Goal: Task Accomplishment & Management: Use online tool/utility

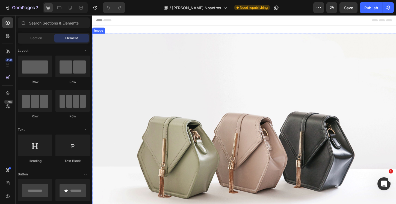
click at [218, 121] on img at bounding box center [256, 158] width 328 height 246
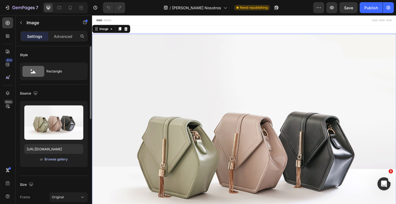
click at [52, 159] on div "Browse gallery" at bounding box center [55, 159] width 23 height 5
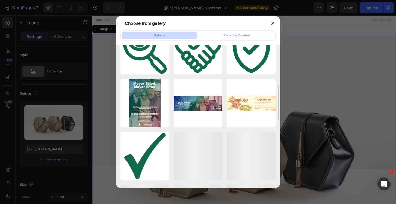
scroll to position [217, 0]
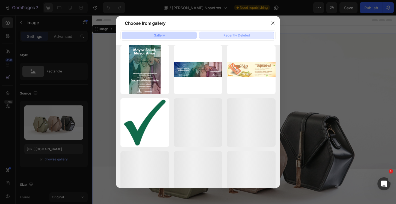
click at [222, 34] on button "Recently Deleted" at bounding box center [236, 36] width 75 height 8
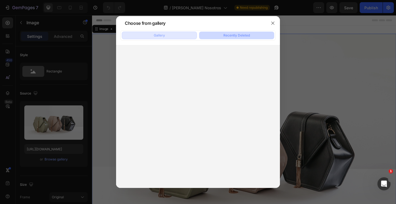
click at [176, 34] on button "Gallery" at bounding box center [159, 36] width 75 height 8
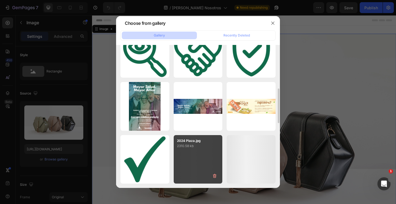
scroll to position [191, 0]
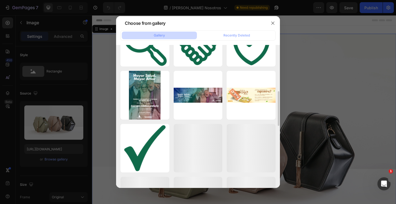
click at [200, 123] on div "Banner-Savvy-Cel.jpg 517.33 kb Banner-Savvy.jpg 1244.33 kb Banner-Savvy-Cel.jpg…" at bounding box center [197, 148] width 155 height 580
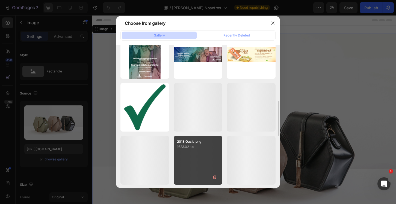
scroll to position [274, 0]
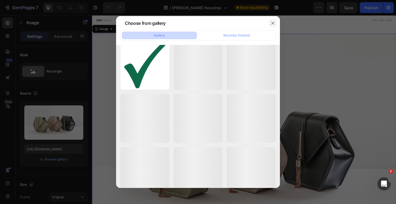
click at [271, 25] on icon "button" at bounding box center [273, 23] width 4 height 4
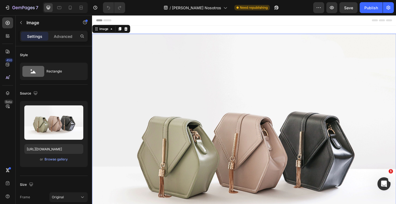
click at [186, 113] on img at bounding box center [256, 158] width 328 height 246
click at [25, 8] on icon "button" at bounding box center [26, 8] width 2 height 2
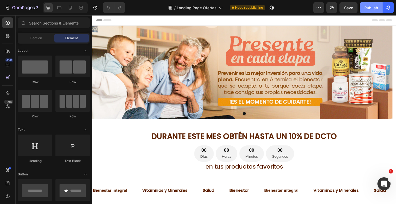
click at [371, 10] on div "Publish" at bounding box center [371, 8] width 14 height 6
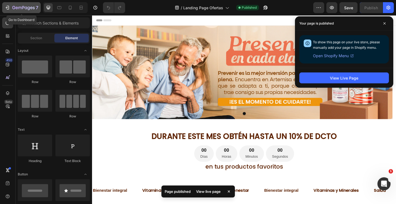
click at [29, 8] on icon "button" at bounding box center [23, 8] width 22 height 5
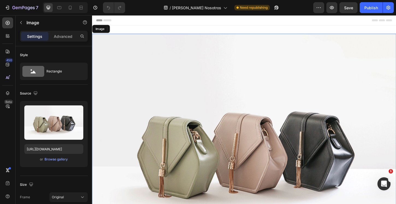
click at [189, 82] on img at bounding box center [256, 158] width 328 height 246
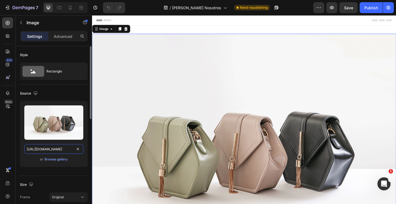
click at [74, 150] on input "[URL][DOMAIN_NAME]" at bounding box center [53, 149] width 59 height 10
drag, startPoint x: 74, startPoint y: 149, endPoint x: 6, endPoint y: 139, distance: 68.8
click at [6, 139] on div "450 Beta Sections(18) Elements(83) Section Element Hero Section Product Detail …" at bounding box center [46, 109] width 92 height 189
type input "es/image_demo.jpg"
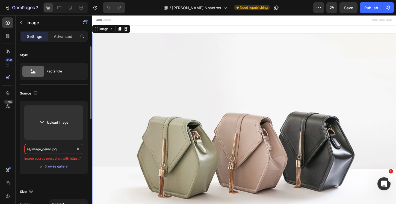
drag, startPoint x: 61, startPoint y: 150, endPoint x: 19, endPoint y: 146, distance: 42.8
paste input "[URL][DOMAIN_NAME]"
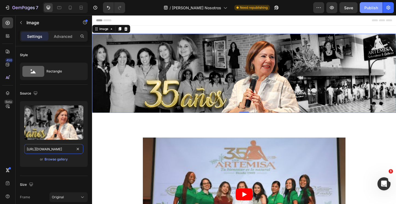
type input "[URL][DOMAIN_NAME]"
click at [371, 10] on div "Publish" at bounding box center [371, 8] width 14 height 6
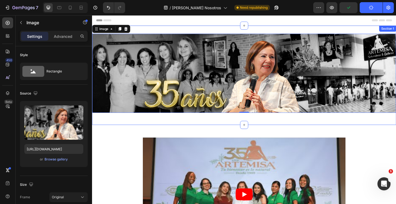
click at [247, 30] on div "Image 0 Row Section 1" at bounding box center [256, 79] width 328 height 107
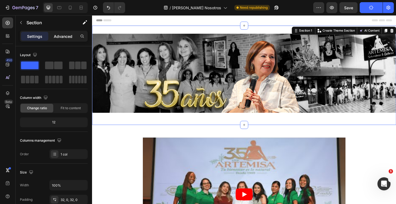
click at [70, 37] on p "Advanced" at bounding box center [63, 37] width 19 height 6
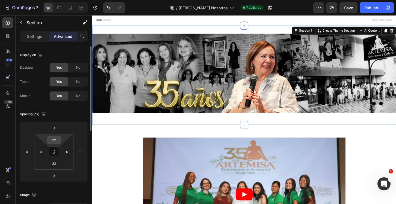
click at [56, 138] on input "32" at bounding box center [54, 140] width 11 height 8
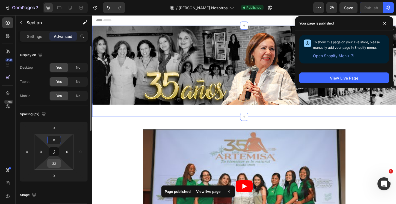
type input "0"
click at [55, 165] on input "32" at bounding box center [54, 164] width 11 height 8
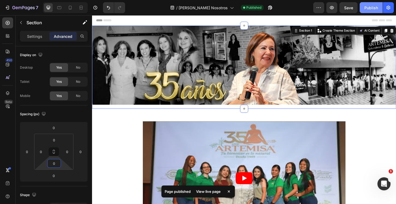
type input "0"
click at [370, 9] on div "Publish" at bounding box center [371, 8] width 14 height 6
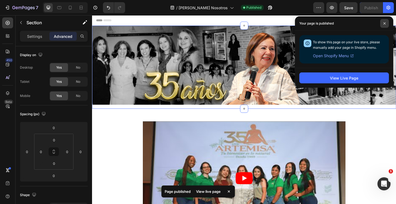
click at [386, 24] on span at bounding box center [384, 23] width 9 height 9
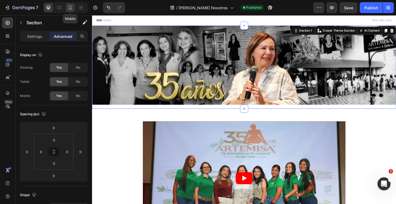
click at [72, 8] on icon at bounding box center [69, 7] width 5 height 5
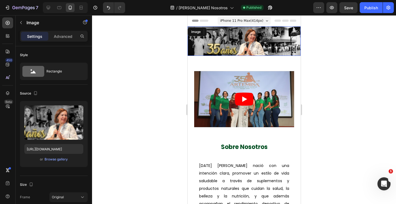
click at [237, 50] on img at bounding box center [243, 40] width 113 height 29
click at [62, 159] on div "Browse gallery" at bounding box center [55, 159] width 23 height 5
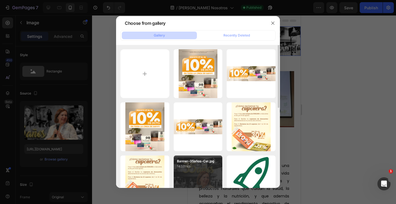
click at [192, 170] on div "Banner-35años-Cel.jpg 143.11 kb" at bounding box center [198, 180] width 49 height 49
type input "[URL][DOMAIN_NAME]"
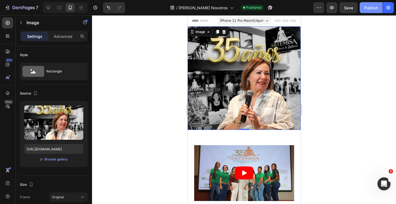
click at [370, 8] on div "Publish" at bounding box center [371, 8] width 14 height 6
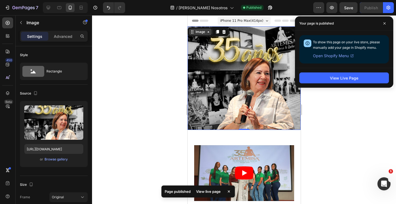
click at [202, 34] on div "Image" at bounding box center [200, 31] width 12 height 5
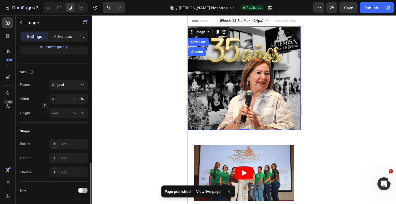
scroll to position [211, 0]
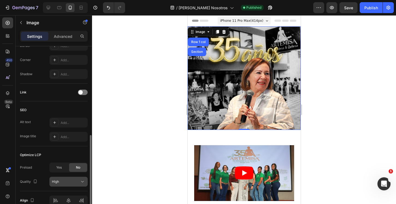
click at [69, 180] on div "High" at bounding box center [66, 182] width 28 height 5
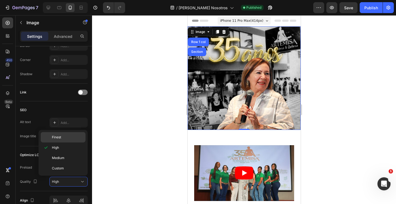
click at [66, 139] on p "Finest" at bounding box center [67, 137] width 31 height 5
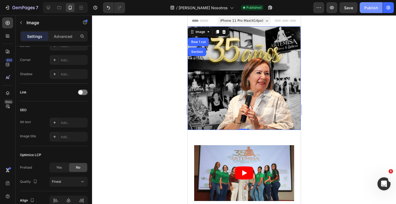
click at [372, 10] on div "Publish" at bounding box center [371, 8] width 14 height 6
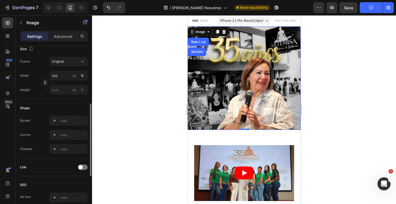
scroll to position [0, 0]
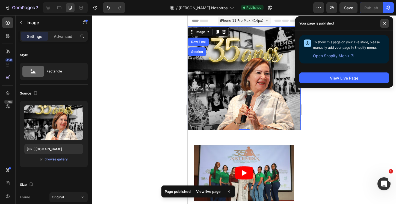
click at [381, 24] on span at bounding box center [384, 23] width 9 height 9
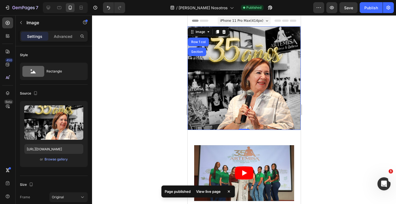
click at [254, 16] on div "iPhone 11 Pro Max ( 414 px) iPhone 13 Mini iPhone 13 Pro iPhone 11 Pro Max iPho…" at bounding box center [243, 21] width 53 height 11
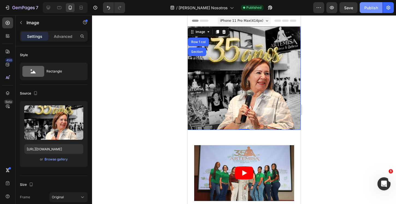
click at [367, 8] on div "Publish" at bounding box center [371, 8] width 14 height 6
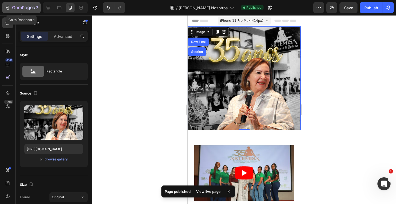
click at [23, 11] on button "7" at bounding box center [21, 7] width 38 height 11
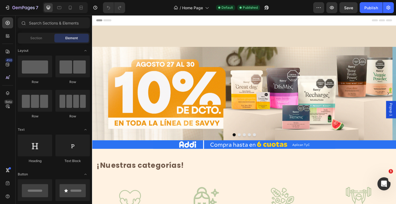
scroll to position [119, 0]
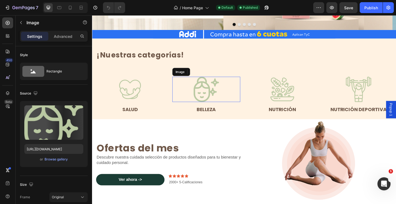
click at [206, 105] on img at bounding box center [214, 95] width 27 height 27
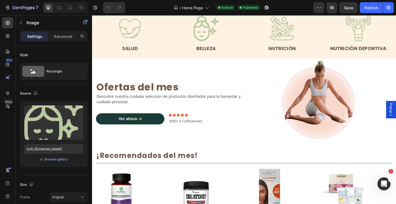
scroll to position [224, 0]
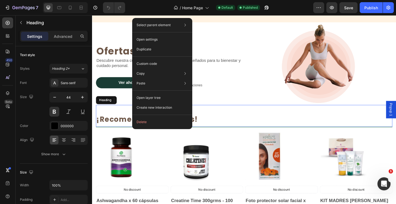
drag, startPoint x: 148, startPoint y: 126, endPoint x: 227, endPoint y: 132, distance: 79.1
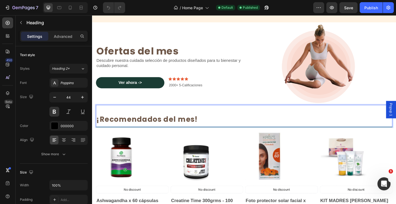
click at [141, 126] on strong "¡Recomendados del mes!" at bounding box center [151, 128] width 109 height 11
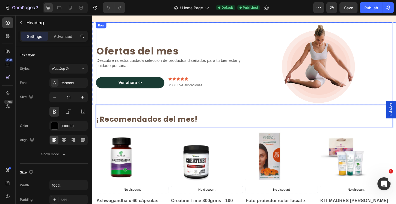
click at [192, 101] on div "Ofertas del mes Heading Descubre nuestra cuidada selección de productos diseñad…" at bounding box center [176, 67] width 160 height 89
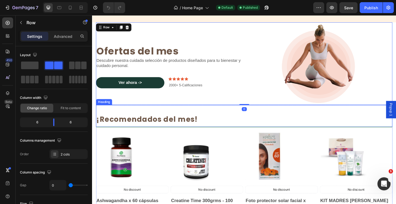
click at [164, 129] on strong "¡Recomendados del mes!" at bounding box center [151, 128] width 109 height 11
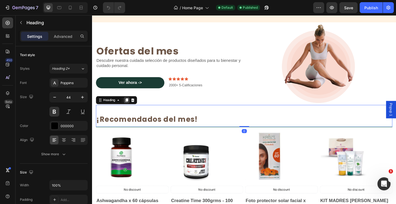
click at [131, 106] on icon at bounding box center [129, 107] width 3 height 4
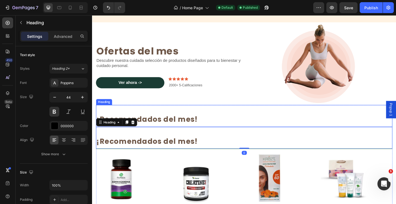
click at [156, 125] on strong "¡Recomendados del mes!" at bounding box center [151, 128] width 109 height 11
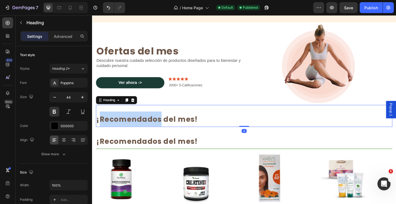
click at [156, 125] on strong "¡Recomendados del mes!" at bounding box center [151, 128] width 109 height 11
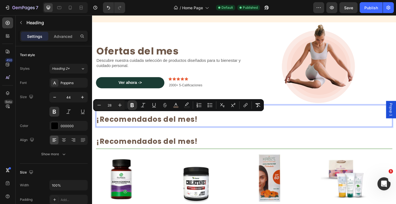
click at [195, 125] on strong "¡Recomendados del mes!" at bounding box center [151, 128] width 109 height 11
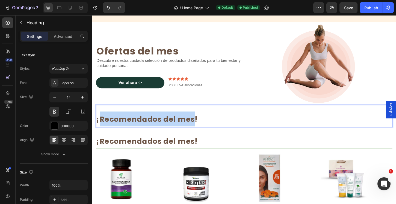
drag, startPoint x: 198, startPoint y: 125, endPoint x: 102, endPoint y: 125, distance: 96.4
click at [102, 125] on strong "¡Recomendados del mes!" at bounding box center [151, 128] width 109 height 11
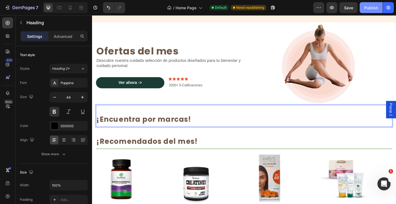
click at [369, 9] on div "Publish" at bounding box center [371, 8] width 14 height 6
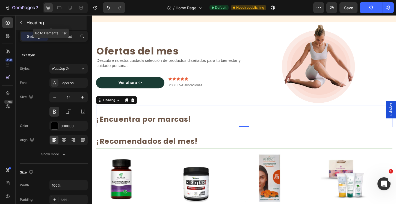
click at [23, 20] on button "button" at bounding box center [21, 22] width 9 height 9
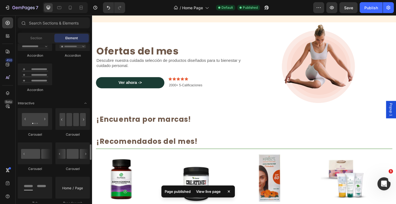
scroll to position [541, 0]
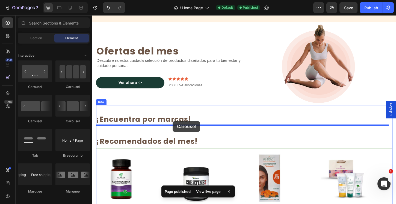
drag, startPoint x: 129, startPoint y: 92, endPoint x: 179, endPoint y: 130, distance: 62.7
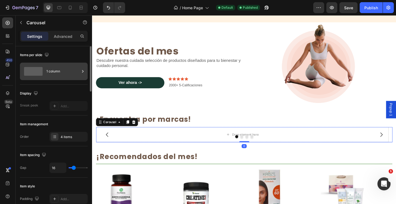
click at [36, 71] on span at bounding box center [33, 71] width 19 height 9
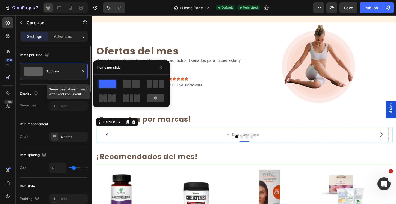
click at [78, 106] on div at bounding box center [68, 106] width 38 height 10
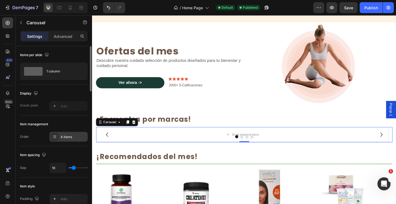
click at [68, 138] on div "4 items" at bounding box center [74, 137] width 26 height 5
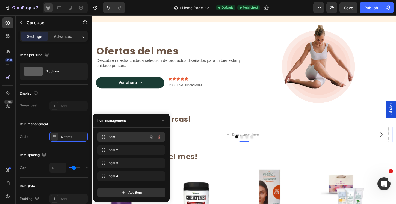
click at [112, 139] on span "Item 1" at bounding box center [123, 137] width 31 height 5
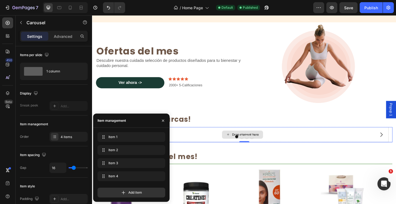
click at [238, 149] on div "Drop element here" at bounding box center [253, 144] width 315 height 16
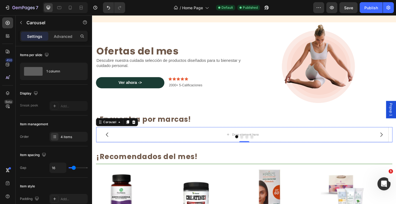
click at [241, 145] on div at bounding box center [255, 146] width 319 height 3
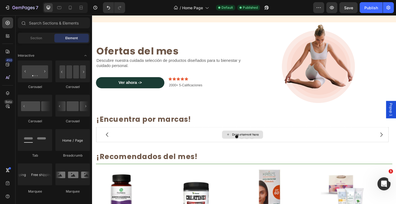
click at [242, 143] on div "Drop element here" at bounding box center [254, 144] width 44 height 9
click at [257, 142] on div "Drop element here" at bounding box center [257, 144] width 29 height 4
click at [256, 142] on div "Drop element here" at bounding box center [257, 144] width 29 height 4
click at [249, 142] on div "Drop element here" at bounding box center [257, 144] width 29 height 4
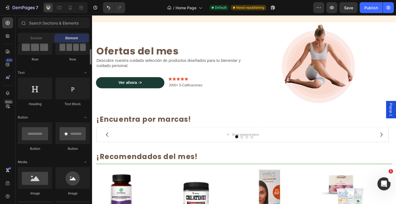
scroll to position [58, 0]
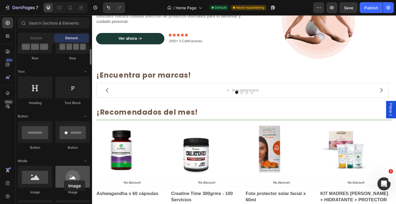
drag, startPoint x: 68, startPoint y: 178, endPoint x: 64, endPoint y: 180, distance: 4.7
click at [64, 180] on div at bounding box center [72, 177] width 34 height 22
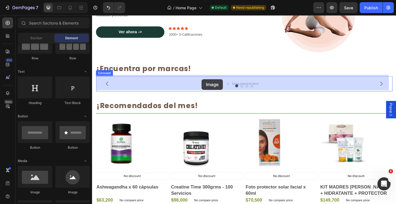
drag, startPoint x: 181, startPoint y: 159, endPoint x: 202, endPoint y: 100, distance: 62.2
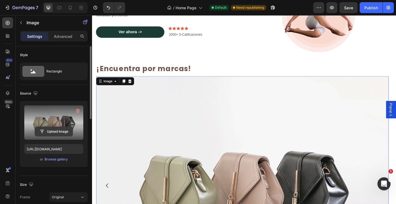
click at [56, 135] on input "file" at bounding box center [54, 131] width 38 height 9
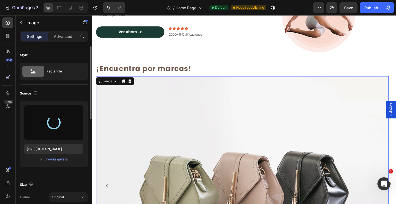
type input "https://cdn.shopify.com/s/files/1/2316/1373/files/gempages_532998153679406056-0…"
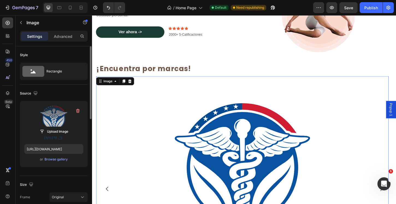
click at [174, 159] on img at bounding box center [253, 203] width 315 height 244
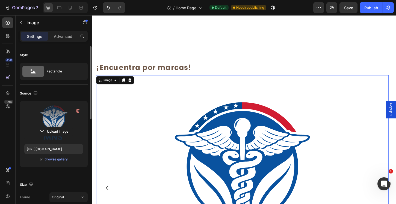
scroll to position [375, 0]
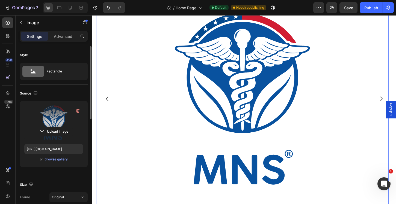
click at [179, 130] on img at bounding box center [253, 106] width 315 height 244
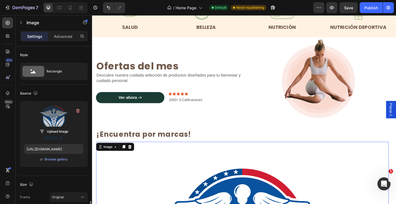
scroll to position [109, 0]
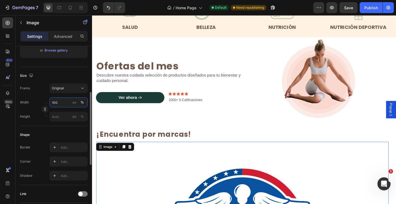
drag, startPoint x: 59, startPoint y: 101, endPoint x: 51, endPoint y: 102, distance: 7.7
click at [51, 102] on input "100" at bounding box center [68, 103] width 38 height 10
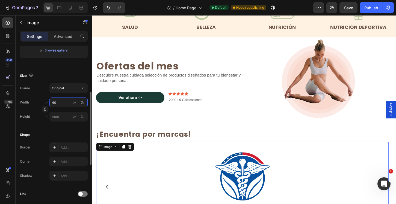
drag, startPoint x: 59, startPoint y: 104, endPoint x: 47, endPoint y: 103, distance: 12.4
click at [47, 103] on div "Width 40 px % Height px %" at bounding box center [54, 110] width 68 height 24
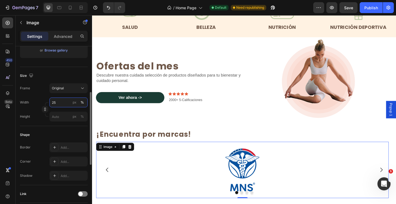
drag, startPoint x: 58, startPoint y: 105, endPoint x: 52, endPoint y: 103, distance: 6.6
click at [52, 103] on input "25" at bounding box center [68, 103] width 38 height 10
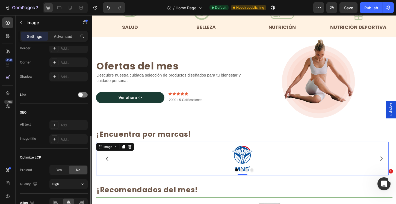
scroll to position [239, 0]
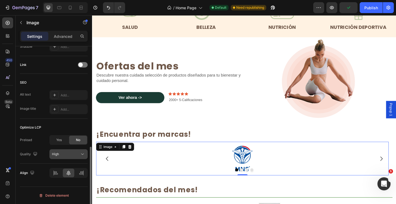
type input "15"
click at [77, 155] on div "High" at bounding box center [66, 154] width 28 height 5
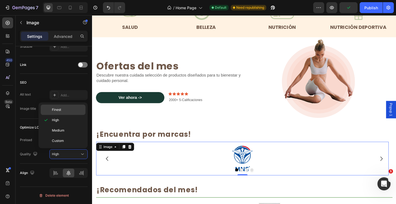
click at [59, 111] on span "Finest" at bounding box center [56, 110] width 9 height 5
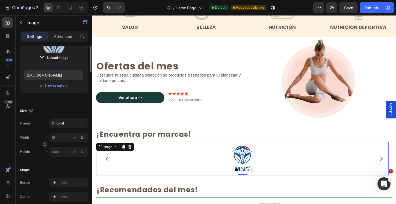
scroll to position [19, 0]
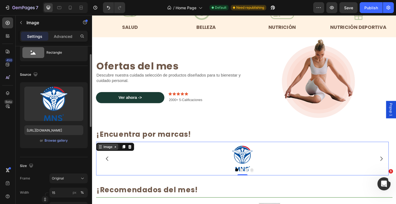
click at [114, 157] on div "Image" at bounding box center [109, 157] width 12 height 5
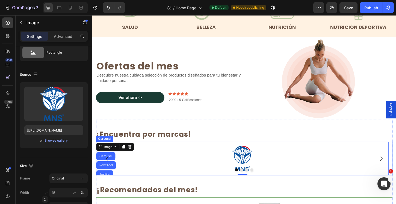
click at [105, 165] on button "Carousel Back Arrow" at bounding box center [107, 170] width 15 height 15
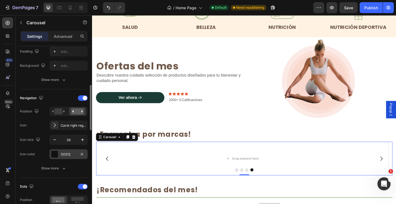
scroll to position [158, 0]
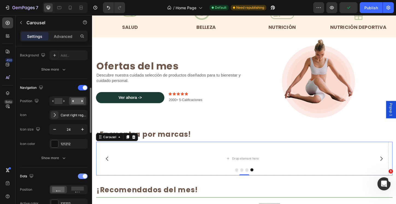
click at [81, 176] on div at bounding box center [83, 176] width 10 height 5
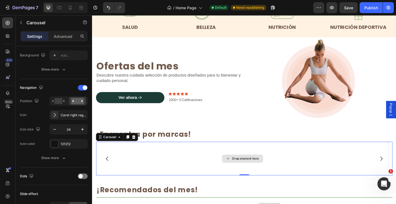
click at [222, 164] on div "Drop element here" at bounding box center [253, 170] width 315 height 37
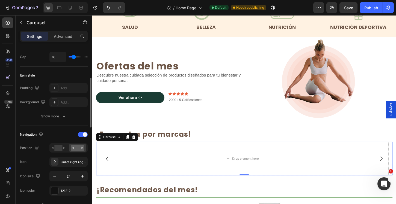
scroll to position [65, 0]
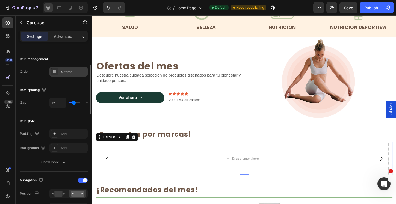
click at [68, 72] on div "4 items" at bounding box center [74, 72] width 26 height 5
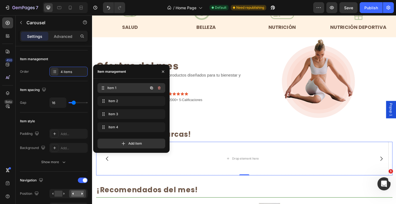
click at [123, 87] on span "Item 1" at bounding box center [127, 88] width 40 height 5
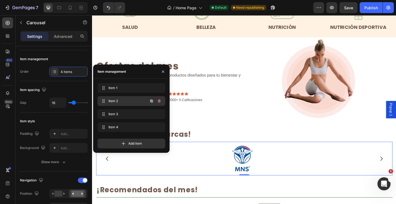
click at [123, 101] on span "Item 2" at bounding box center [123, 101] width 31 height 5
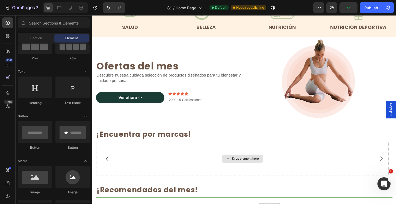
click at [248, 166] on div "Drop element here" at bounding box center [254, 170] width 44 height 9
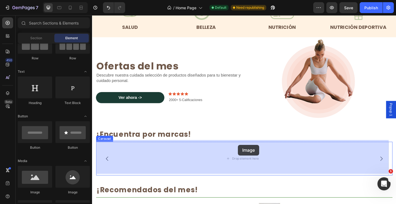
drag, startPoint x: 129, startPoint y: 189, endPoint x: 220, endPoint y: 160, distance: 95.6
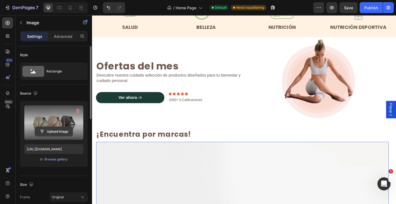
click at [62, 131] on input "file" at bounding box center [54, 131] width 38 height 9
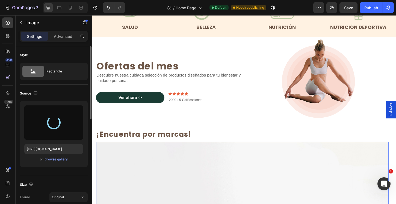
type input "https://cdn.shopify.com/s/files/1/2316/1373/files/gempages_532998153679406056-3…"
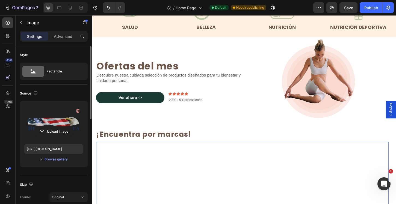
scroll to position [261, 0]
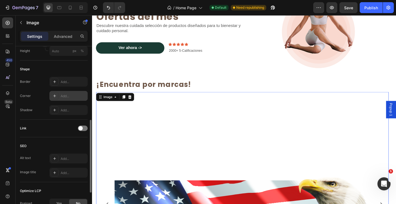
scroll to position [239, 0]
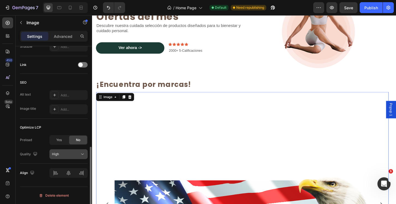
click at [66, 152] on div "High" at bounding box center [66, 154] width 28 height 5
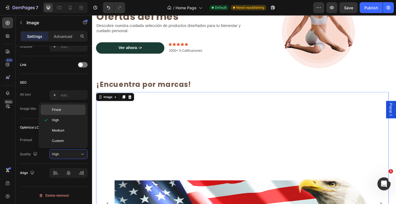
click at [57, 108] on span "Finest" at bounding box center [56, 110] width 9 height 5
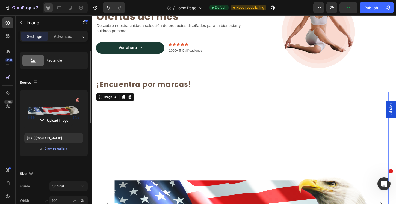
scroll to position [0, 0]
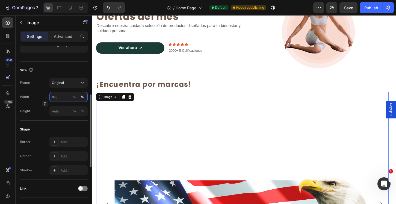
drag, startPoint x: 63, startPoint y: 96, endPoint x: 49, endPoint y: 96, distance: 13.6
click at [49, 96] on div "Width 100 px %" at bounding box center [54, 97] width 68 height 10
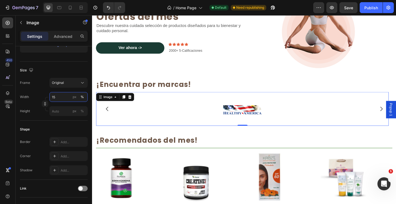
type input "15"
click at [262, 114] on img at bounding box center [253, 116] width 47 height 37
click at [110, 116] on icon "Carousel Back Arrow" at bounding box center [108, 116] width 7 height 7
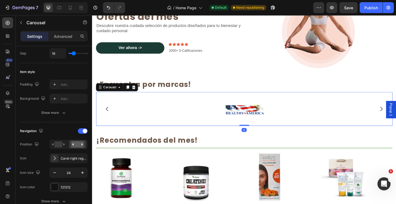
scroll to position [0, 0]
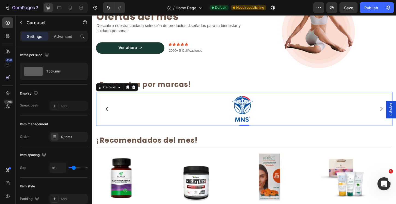
click at [396, 117] on icon "Carousel Next Arrow" at bounding box center [403, 116] width 7 height 7
click at [263, 116] on div "Drop element here" at bounding box center [256, 116] width 29 height 4
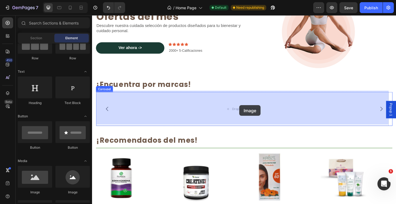
drag, startPoint x: 131, startPoint y: 189, endPoint x: 251, endPoint y: 112, distance: 142.1
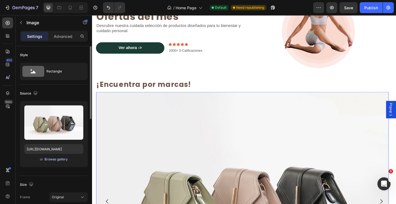
click at [52, 161] on div "Browse gallery" at bounding box center [55, 159] width 23 height 5
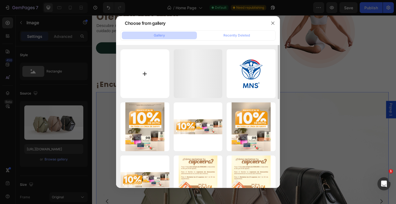
click at [145, 70] on input "file" at bounding box center [144, 73] width 49 height 49
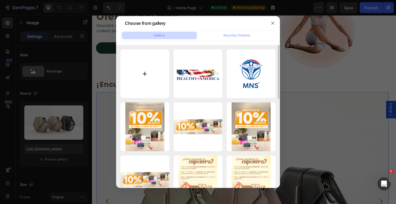
type input "C:\fakepath\logos LABORATORIOS-03.svg"
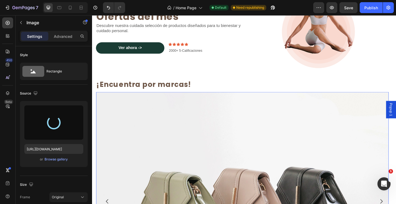
type input "https://cdn.shopify.com/s/files/1/2316/1373/files/gempages_532998153679406056-c…"
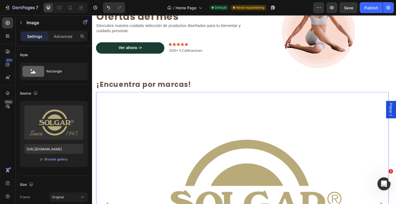
scroll to position [312, 0]
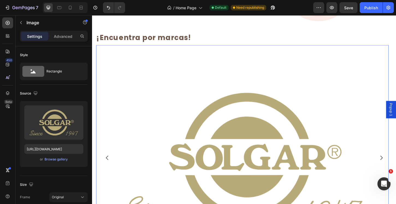
click at [232, 154] on img at bounding box center [253, 170] width 315 height 244
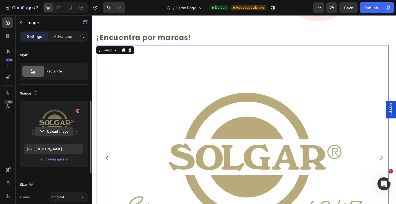
scroll to position [84, 0]
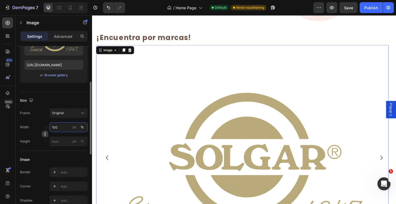
drag, startPoint x: 62, startPoint y: 130, endPoint x: 46, endPoint y: 131, distance: 16.4
click at [46, 131] on div "Width 100 px % Height px %" at bounding box center [54, 135] width 68 height 24
drag, startPoint x: 58, startPoint y: 128, endPoint x: 48, endPoint y: 127, distance: 9.6
click at [48, 127] on div "Width 100 px %" at bounding box center [54, 128] width 68 height 10
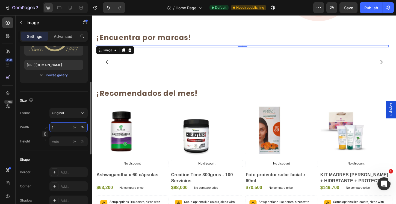
type input "15"
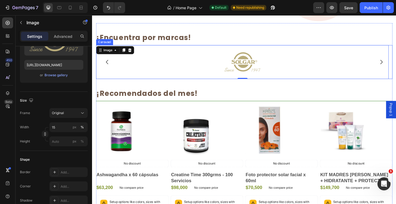
click at [396, 64] on icon "Carousel Next Arrow" at bounding box center [403, 66] width 7 height 7
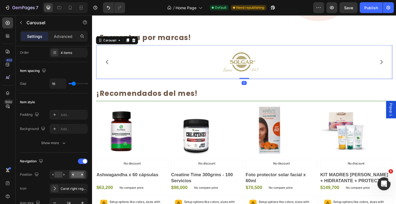
scroll to position [0, 0]
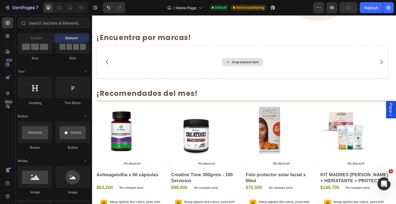
click at [263, 64] on div "Drop element here" at bounding box center [256, 66] width 29 height 4
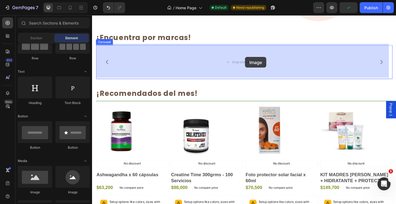
drag, startPoint x: 125, startPoint y: 186, endPoint x: 257, endPoint y: 60, distance: 182.3
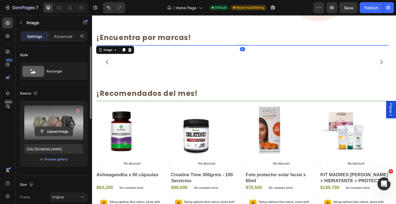
click at [53, 134] on input "file" at bounding box center [54, 131] width 38 height 9
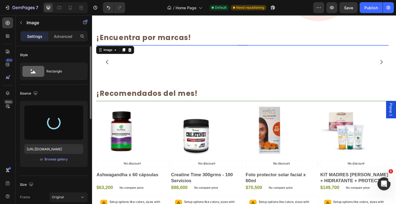
type input "https://cdn.shopify.com/s/files/1/2316/1373/files/gempages_532998153679406056-d…"
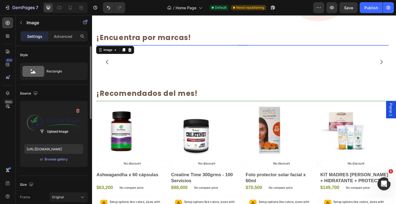
click at [221, 48] on img at bounding box center [253, 48] width 315 height 0
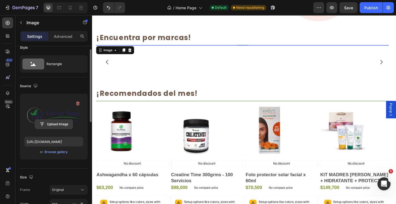
scroll to position [59, 0]
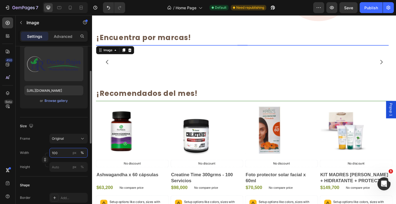
drag, startPoint x: 62, startPoint y: 152, endPoint x: 49, endPoint y: 153, distance: 12.9
click at [49, 153] on input "100" at bounding box center [68, 153] width 38 height 10
type input "15"
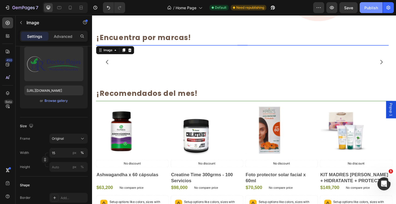
click at [369, 8] on div "Publish" at bounding box center [371, 8] width 14 height 6
click at [246, 48] on img at bounding box center [253, 48] width 47 height 0
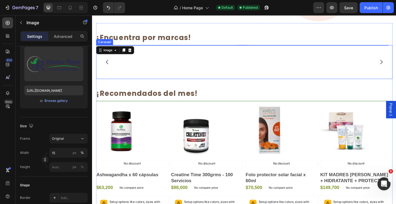
click at [396, 63] on icon "Carousel Next Arrow" at bounding box center [403, 66] width 7 height 7
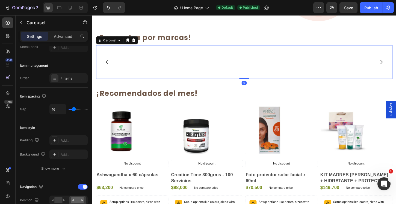
scroll to position [0, 0]
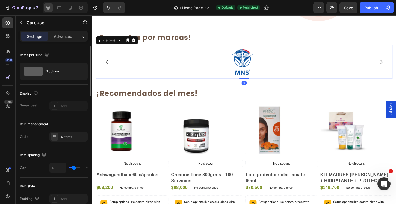
click at [396, 65] on button "Carousel Next Arrow" at bounding box center [403, 65] width 15 height 15
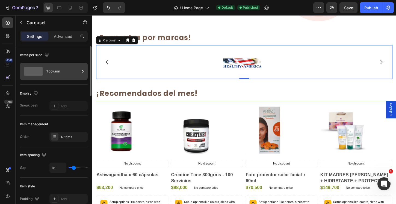
click at [56, 71] on div "1 column" at bounding box center [62, 71] width 33 height 13
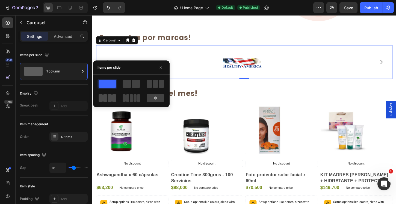
click at [107, 98] on div at bounding box center [107, 98] width 17 height 8
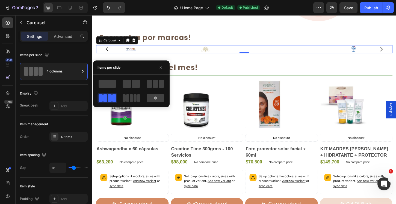
click at [146, 85] on div at bounding box center [156, 84] width 20 height 10
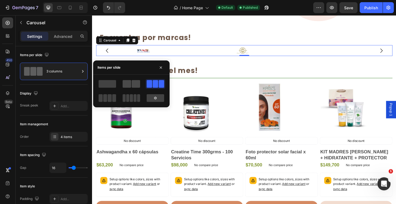
click at [131, 83] on span at bounding box center [127, 84] width 8 height 8
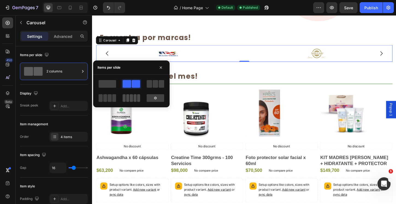
click at [137, 101] on span at bounding box center [138, 98] width 3 height 8
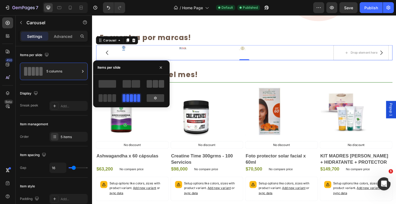
click at [116, 94] on span at bounding box center [114, 98] width 4 height 8
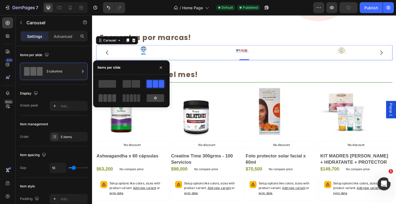
click at [111, 95] on span at bounding box center [110, 98] width 4 height 8
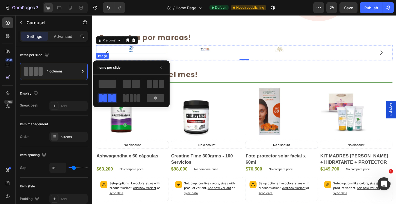
click at [136, 53] on img at bounding box center [133, 52] width 11 height 9
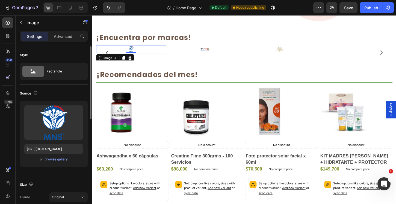
scroll to position [113, 0]
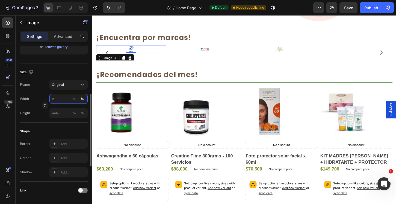
drag, startPoint x: 64, startPoint y: 100, endPoint x: 49, endPoint y: 99, distance: 14.8
click at [49, 99] on input "15" at bounding box center [68, 99] width 38 height 10
type input "50"
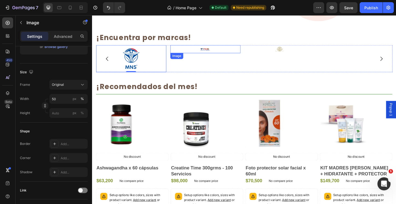
click at [209, 51] on img at bounding box center [213, 52] width 11 height 9
click at [130, 57] on img at bounding box center [134, 62] width 38 height 29
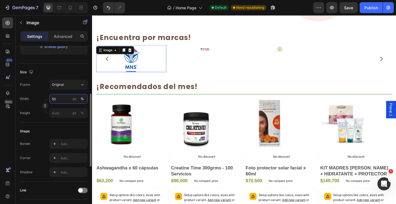
drag, startPoint x: 57, startPoint y: 99, endPoint x: 45, endPoint y: 99, distance: 11.5
click at [45, 99] on div "Width 50 px %" at bounding box center [54, 99] width 68 height 10
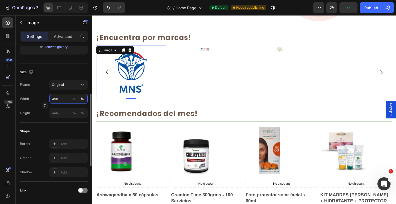
drag, startPoint x: 62, startPoint y: 100, endPoint x: 46, endPoint y: 97, distance: 15.8
click at [46, 97] on div "Width 490 px %" at bounding box center [54, 99] width 68 height 10
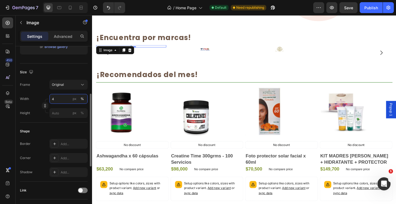
type input "40"
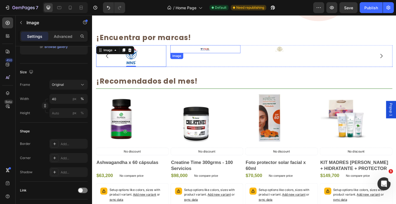
click at [213, 50] on img at bounding box center [213, 52] width 11 height 9
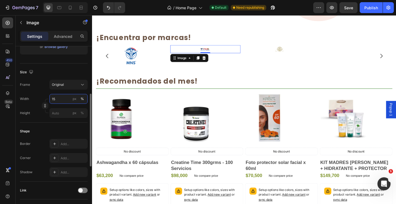
drag, startPoint x: 60, startPoint y: 103, endPoint x: 50, endPoint y: 99, distance: 10.4
click at [50, 99] on input "15" at bounding box center [68, 99] width 38 height 10
type input "40"
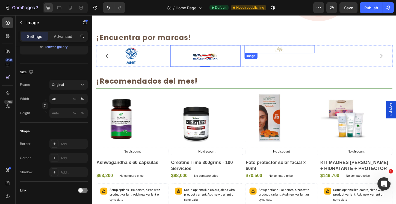
click at [295, 49] on img at bounding box center [293, 52] width 11 height 9
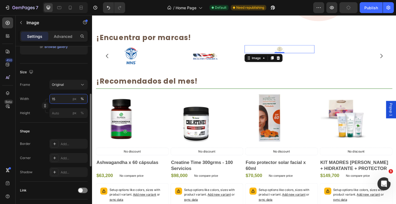
drag, startPoint x: 57, startPoint y: 99, endPoint x: 46, endPoint y: 98, distance: 10.9
click at [46, 98] on div "Width 15 px %" at bounding box center [54, 99] width 68 height 10
type input "40"
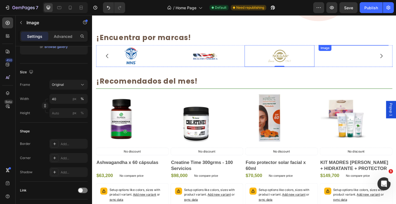
click at [378, 48] on img at bounding box center [373, 48] width 11 height 0
click at [376, 48] on img at bounding box center [373, 48] width 11 height 0
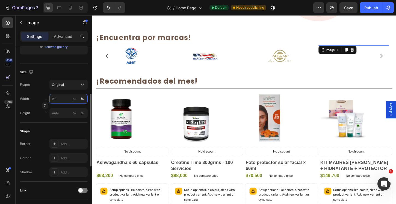
drag, startPoint x: 61, startPoint y: 98, endPoint x: 42, endPoint y: 97, distance: 18.3
click at [42, 97] on div "Width 15 px %" at bounding box center [54, 99] width 68 height 10
type input "40"
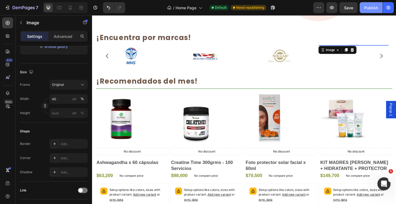
click at [375, 10] on div "Publish" at bounding box center [371, 8] width 14 height 6
click at [370, 9] on div "Publish" at bounding box center [371, 8] width 14 height 6
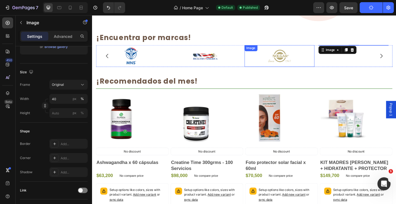
click at [261, 49] on div "Image" at bounding box center [263, 50] width 12 height 5
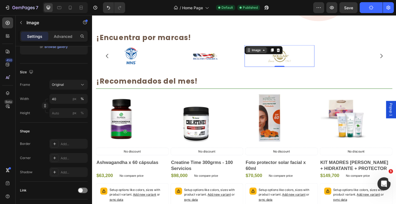
click at [266, 52] on div "Image" at bounding box center [269, 53] width 12 height 5
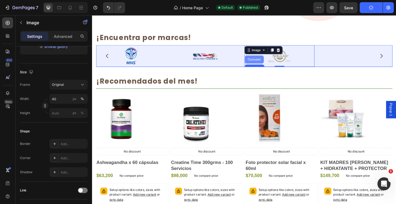
click at [264, 60] on div "Carousel" at bounding box center [266, 63] width 20 height 9
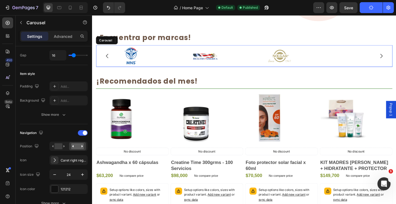
scroll to position [0, 0]
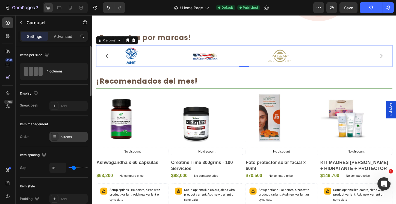
click at [67, 140] on div "5 items" at bounding box center [68, 137] width 38 height 10
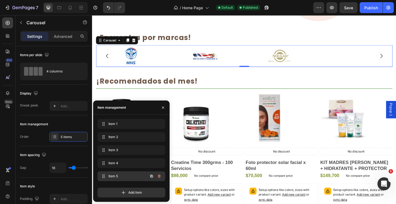
click at [115, 176] on span "Item 5" at bounding box center [123, 176] width 31 height 5
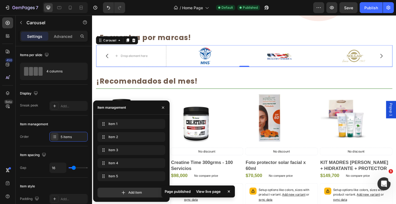
click at [132, 55] on div "Drop element here" at bounding box center [134, 59] width 44 height 9
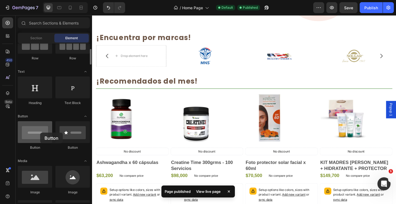
drag, startPoint x: 36, startPoint y: 137, endPoint x: 40, endPoint y: 133, distance: 5.4
click at [40, 133] on div at bounding box center [35, 132] width 34 height 22
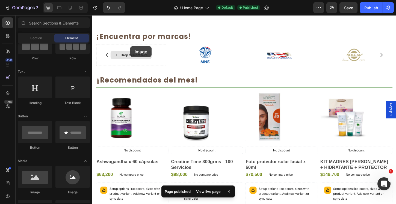
scroll to position [325, 0]
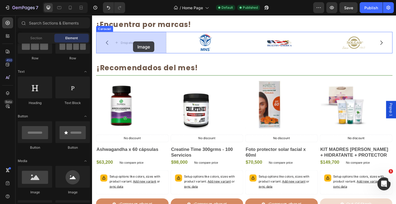
drag, startPoint x: 126, startPoint y: 187, endPoint x: 136, endPoint y: 44, distance: 144.0
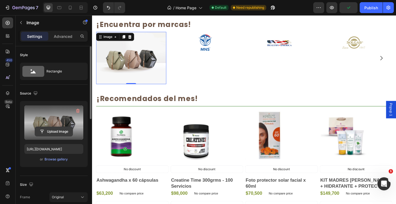
click at [63, 134] on input "file" at bounding box center [54, 131] width 38 height 9
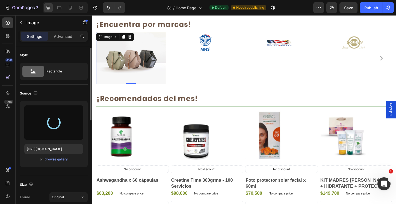
scroll to position [104, 0]
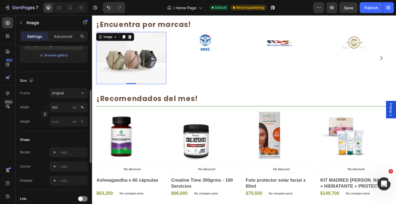
type input "https://cdn.shopify.com/s/files/1/2316/1373/files/gempages_532998153679406056-b…"
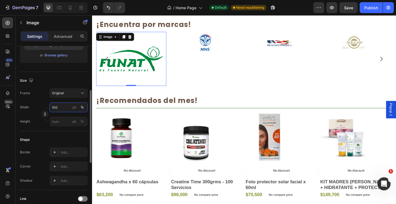
drag, startPoint x: 59, startPoint y: 107, endPoint x: 47, endPoint y: 106, distance: 11.8
click at [47, 106] on div "Width 100 px %" at bounding box center [54, 108] width 68 height 10
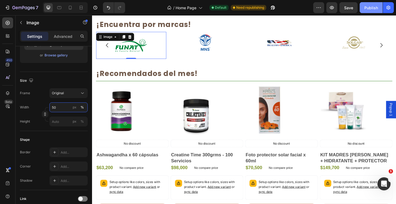
type input "50"
click at [371, 12] on button "Publish" at bounding box center [371, 7] width 23 height 11
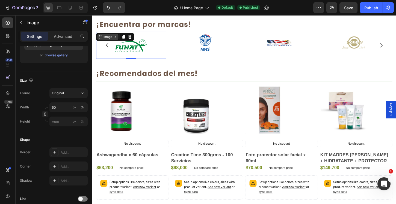
click at [110, 36] on div "Image" at bounding box center [109, 38] width 12 height 5
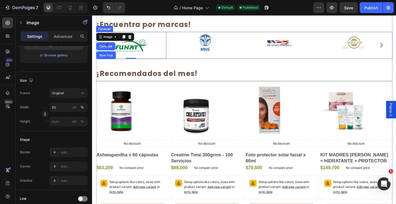
click at [108, 48] on icon "Carousel Back Arrow" at bounding box center [108, 47] width 7 height 7
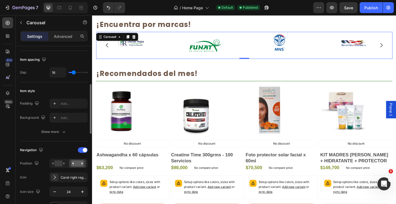
scroll to position [183, 0]
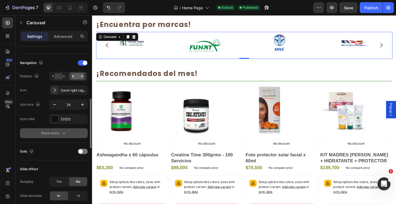
click at [62, 136] on icon "button" at bounding box center [63, 133] width 5 height 5
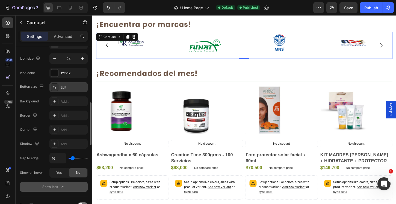
scroll to position [266, 0]
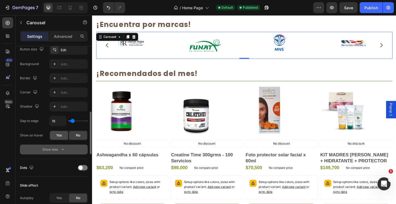
click at [63, 137] on div "Yes" at bounding box center [59, 135] width 18 height 9
click at [62, 149] on icon "button" at bounding box center [62, 149] width 5 height 5
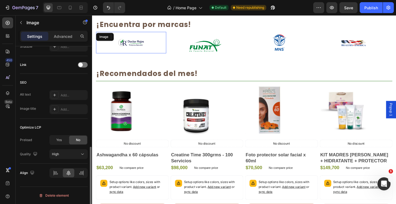
click at [140, 47] on img at bounding box center [134, 44] width 30 height 23
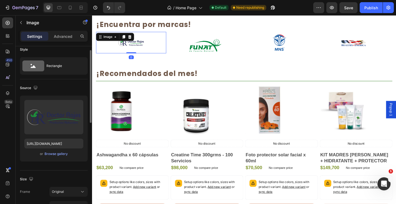
scroll to position [7, 0]
click at [57, 171] on div "Size Frame Original Width 40 px % Height px %" at bounding box center [54, 199] width 68 height 59
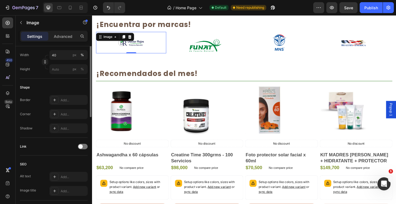
scroll to position [109, 0]
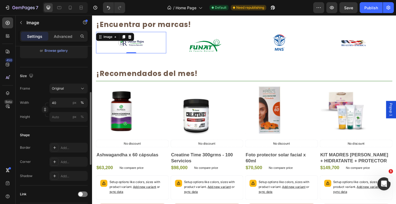
click at [124, 48] on img at bounding box center [134, 44] width 30 height 23
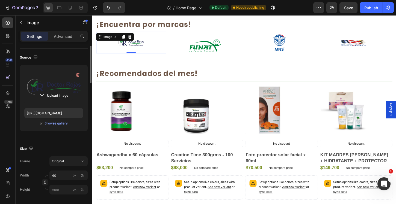
scroll to position [0, 0]
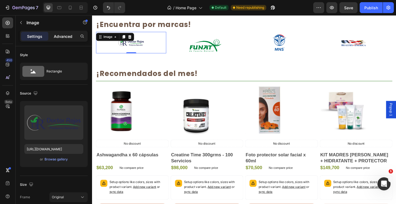
click at [64, 38] on p "Advanced" at bounding box center [63, 37] width 19 height 6
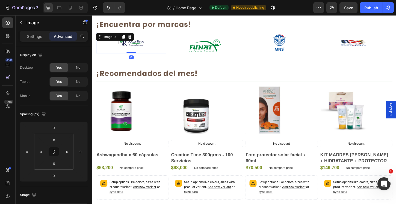
click at [132, 48] on img at bounding box center [134, 44] width 30 height 23
click at [42, 37] on div "Settings" at bounding box center [34, 36] width 27 height 9
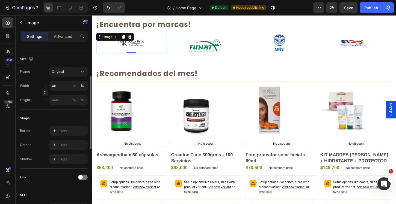
scroll to position [154, 0]
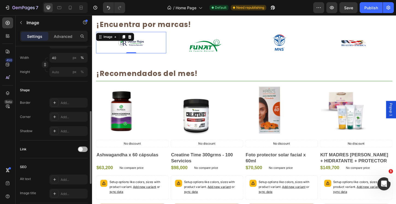
click at [82, 149] on span at bounding box center [80, 149] width 4 height 4
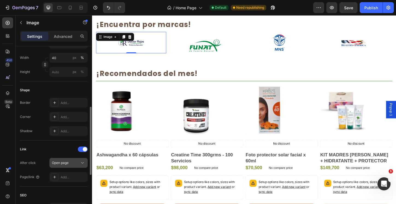
click at [66, 164] on span "Open page" at bounding box center [60, 163] width 17 height 4
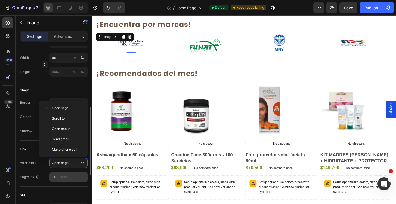
click at [67, 177] on div "Add..." at bounding box center [74, 177] width 26 height 5
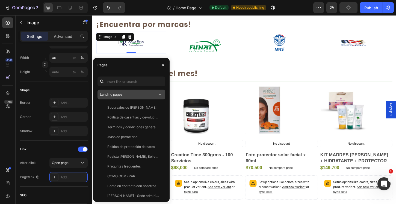
click at [132, 95] on div "Landing pages" at bounding box center [128, 94] width 57 height 5
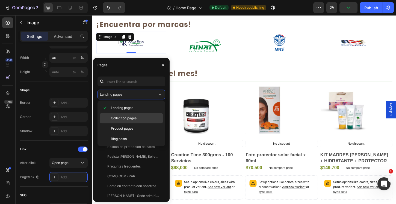
click at [130, 120] on span "Collection pages" at bounding box center [124, 118] width 26 height 5
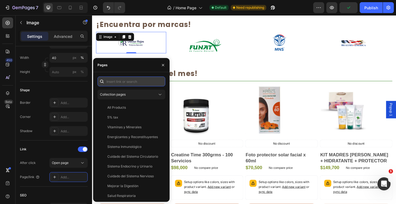
click at [129, 82] on input "text" at bounding box center [131, 82] width 68 height 10
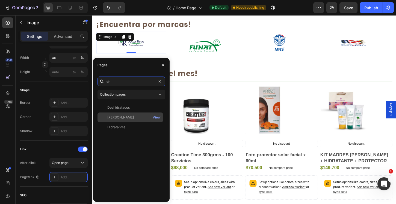
type input "dr"
click at [128, 119] on div "Dr. Rojas" at bounding box center [130, 117] width 61 height 5
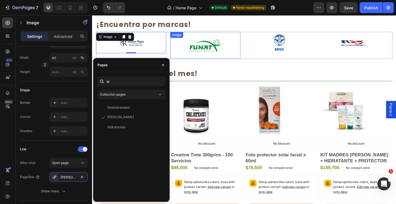
click at [228, 48] on img at bounding box center [214, 47] width 38 height 29
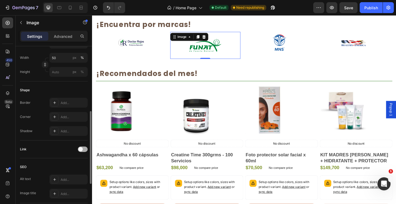
click at [81, 149] on span at bounding box center [80, 149] width 4 height 4
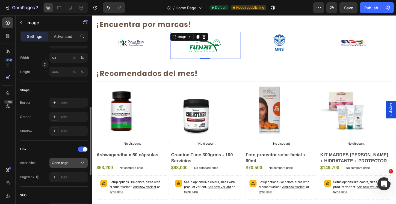
click at [71, 163] on div "Open page" at bounding box center [66, 163] width 28 height 5
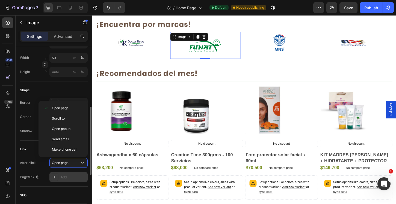
click at [63, 180] on div "Add..." at bounding box center [68, 178] width 38 height 10
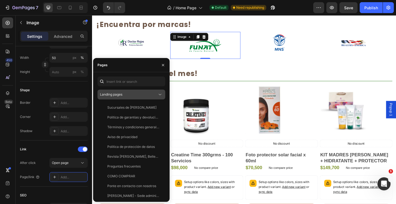
click at [125, 96] on div "Landing pages" at bounding box center [128, 94] width 57 height 5
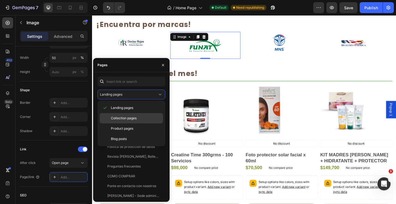
click at [120, 117] on span "Collection pages" at bounding box center [124, 118] width 26 height 5
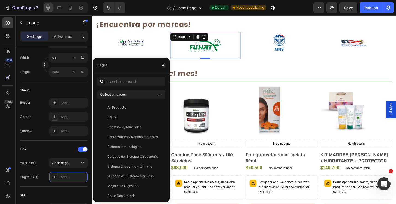
click at [133, 72] on div "Pages" at bounding box center [131, 65] width 76 height 14
click at [131, 81] on input "text" at bounding box center [131, 82] width 68 height 10
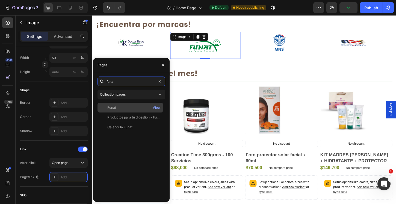
type input "funa"
click at [120, 108] on div "Funat" at bounding box center [130, 107] width 61 height 5
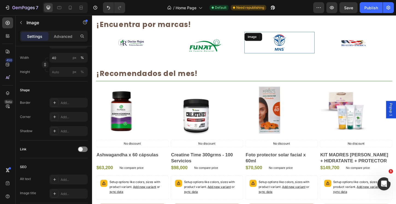
click at [299, 46] on img at bounding box center [294, 44] width 30 height 23
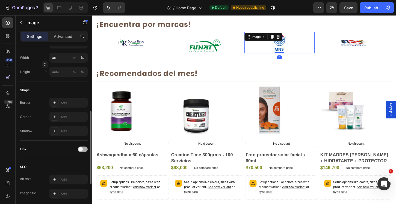
click at [81, 149] on span at bounding box center [80, 149] width 4 height 4
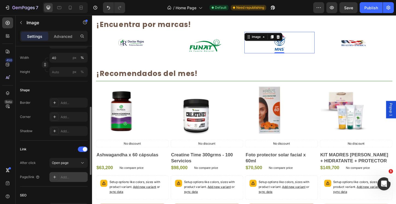
click at [68, 174] on div "Add..." at bounding box center [68, 178] width 38 height 10
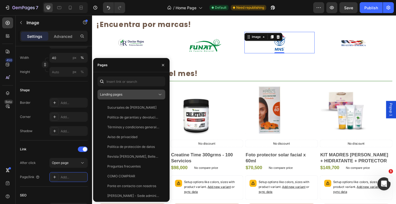
click at [132, 94] on div "Landing pages" at bounding box center [128, 94] width 57 height 5
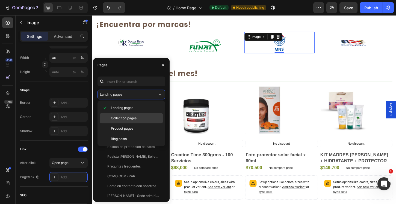
click at [119, 124] on div "Collection pages" at bounding box center [131, 129] width 63 height 10
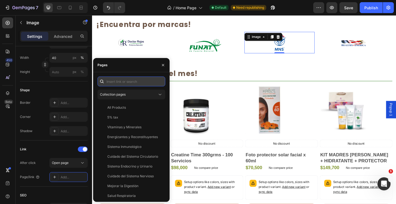
click at [121, 86] on input "text" at bounding box center [131, 82] width 68 height 10
type input "n"
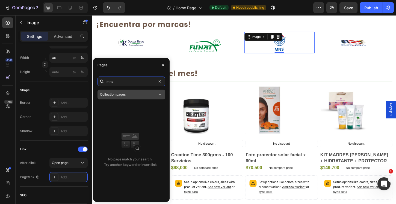
type input "más"
type input "m"
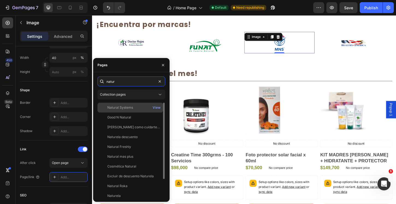
type input "natur"
click at [120, 108] on div "Natural Systems" at bounding box center [120, 107] width 26 height 5
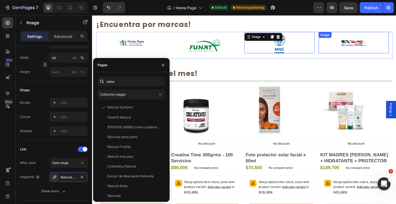
click at [373, 47] on img at bounding box center [373, 44] width 30 height 23
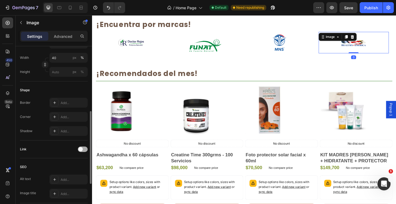
click at [84, 151] on div at bounding box center [83, 149] width 10 height 5
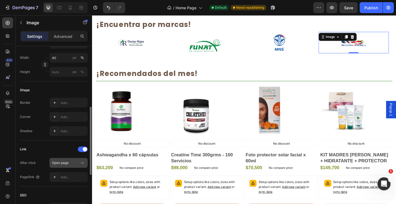
click at [74, 167] on button "Open page" at bounding box center [68, 163] width 38 height 10
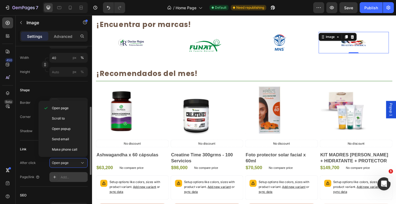
click at [69, 180] on div "Add..." at bounding box center [68, 178] width 38 height 10
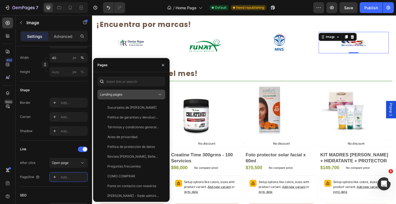
click at [128, 92] on div "Landing pages" at bounding box center [128, 94] width 57 height 5
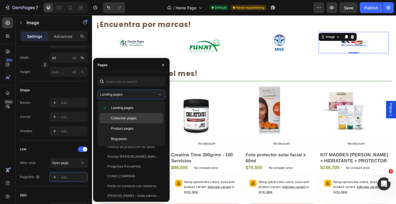
click at [120, 119] on span "Collection pages" at bounding box center [124, 118] width 26 height 5
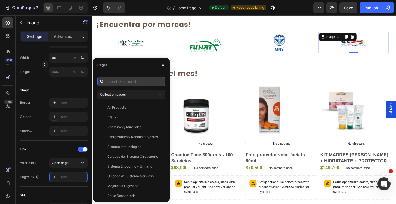
click at [126, 81] on input "text" at bounding box center [131, 82] width 68 height 10
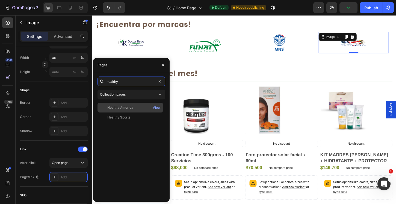
type input "healthy"
click at [130, 107] on div "Healthy America" at bounding box center [120, 107] width 26 height 5
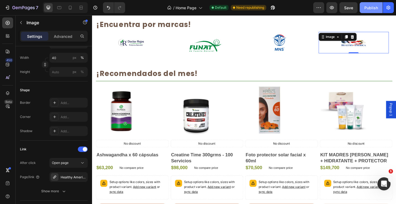
click at [368, 10] on div "Publish" at bounding box center [371, 8] width 14 height 6
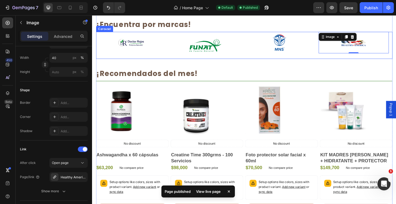
scroll to position [324, 0]
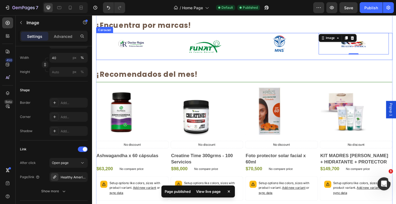
click at [396, 47] on icon "Carousel Next Arrow" at bounding box center [403, 49] width 7 height 7
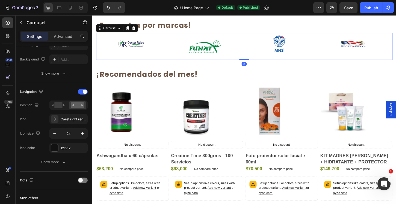
scroll to position [0, 0]
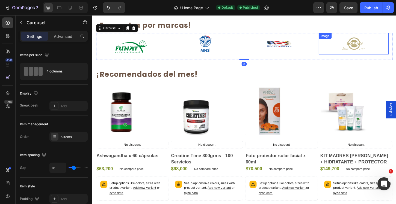
click at [371, 46] on img at bounding box center [373, 45] width 30 height 23
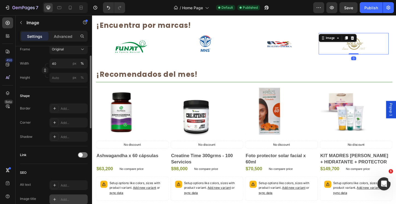
scroll to position [201, 0]
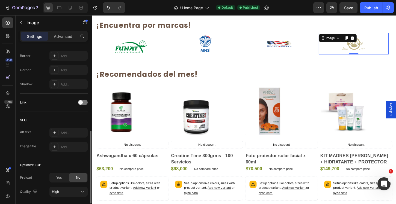
click at [81, 96] on div "Link" at bounding box center [54, 103] width 68 height 18
click at [82, 99] on div "Link" at bounding box center [54, 102] width 68 height 9
click at [82, 102] on span at bounding box center [80, 102] width 4 height 4
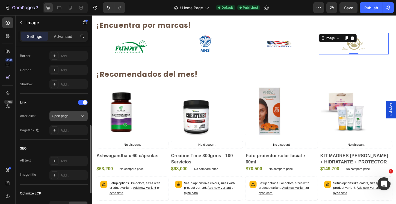
click at [76, 118] on div "Open page" at bounding box center [66, 116] width 28 height 5
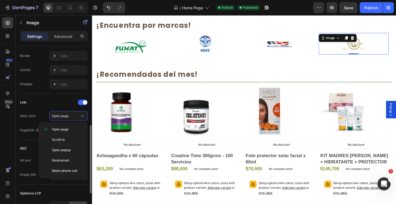
click at [33, 103] on div "Link" at bounding box center [54, 102] width 68 height 9
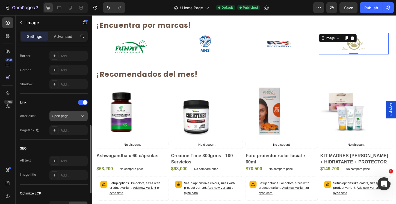
click at [72, 115] on div "Open page" at bounding box center [66, 116] width 28 height 5
click at [59, 109] on div "Link After click Open page Page/link Add..." at bounding box center [54, 116] width 68 height 37
click at [71, 131] on div "Add..." at bounding box center [74, 130] width 26 height 5
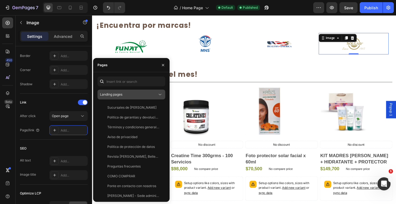
click at [121, 92] on span "Landing pages" at bounding box center [111, 94] width 22 height 5
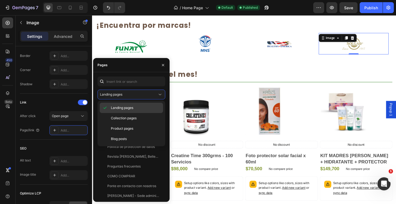
drag, startPoint x: 122, startPoint y: 118, endPoint x: 122, endPoint y: 107, distance: 10.6
click at [122, 118] on span "Collection pages" at bounding box center [124, 118] width 26 height 5
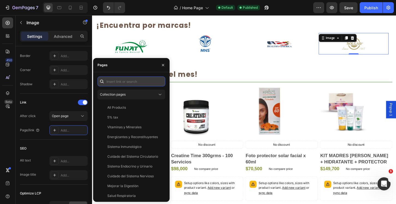
click at [123, 81] on input "text" at bounding box center [131, 82] width 68 height 10
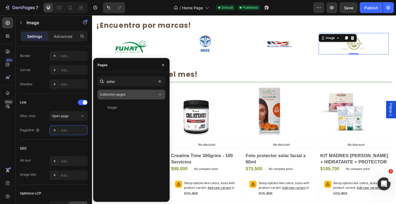
type input "solgar"
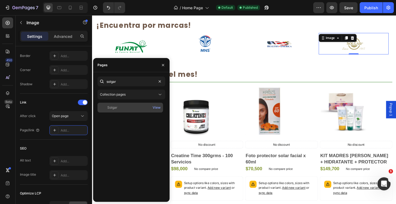
drag, startPoint x: 112, startPoint y: 90, endPoint x: 115, endPoint y: 105, distance: 14.7
click at [115, 105] on div "Solgar View" at bounding box center [130, 108] width 66 height 10
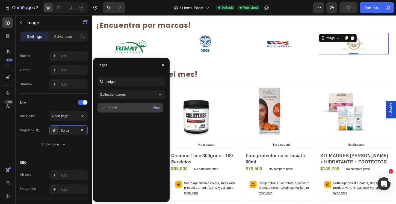
click at [115, 107] on div "Solgar" at bounding box center [112, 107] width 10 height 5
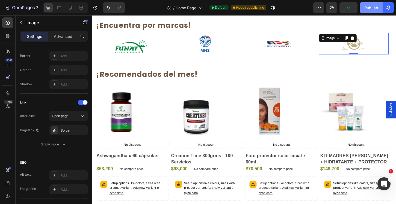
click at [375, 7] on div "Publish" at bounding box center [371, 8] width 14 height 6
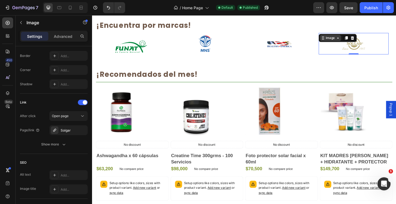
click at [345, 42] on div "Image" at bounding box center [349, 39] width 12 height 5
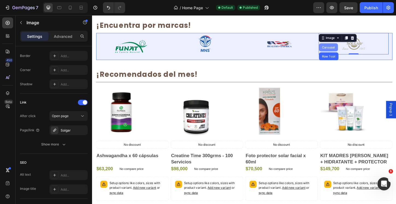
click at [345, 51] on div "Carousel" at bounding box center [346, 49] width 16 height 3
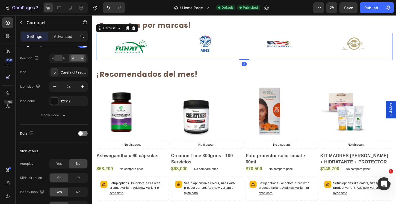
scroll to position [0, 0]
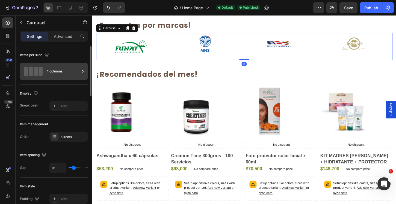
click at [72, 70] on div "4 columns" at bounding box center [62, 71] width 33 height 13
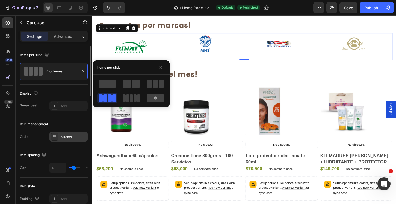
click at [75, 138] on div "5 items" at bounding box center [74, 137] width 26 height 5
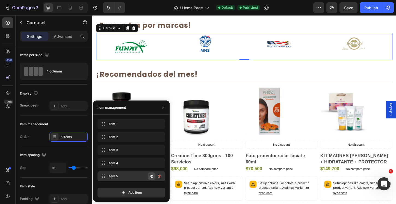
click at [152, 177] on icon "button" at bounding box center [151, 176] width 4 height 4
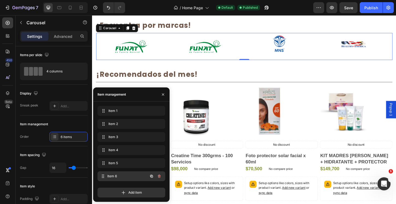
click at [137, 179] on span "Item 6" at bounding box center [127, 176] width 40 height 5
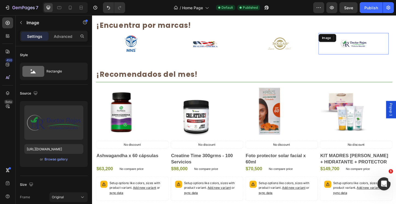
click at [379, 49] on img at bounding box center [373, 45] width 30 height 23
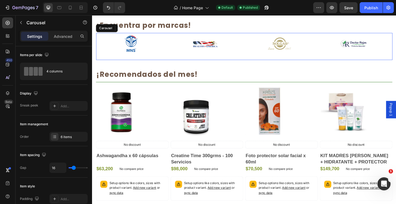
click at [107, 49] on icon "Carousel Back Arrow" at bounding box center [108, 49] width 7 height 7
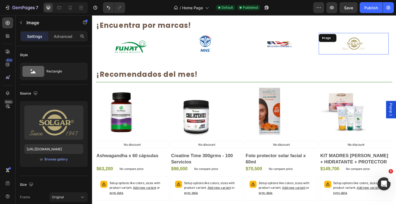
click at [376, 52] on img at bounding box center [373, 45] width 30 height 23
click at [352, 39] on div "Image" at bounding box center [349, 39] width 12 height 5
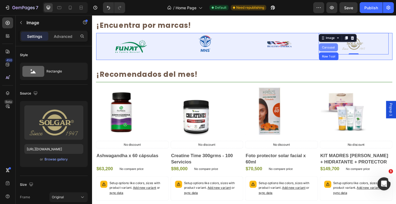
click at [347, 48] on div "Carousel" at bounding box center [346, 49] width 16 height 3
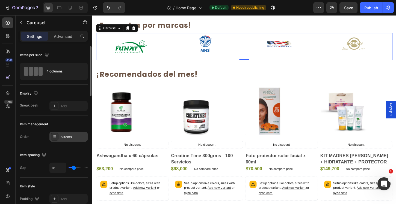
click at [67, 137] on div "6 items" at bounding box center [74, 137] width 26 height 5
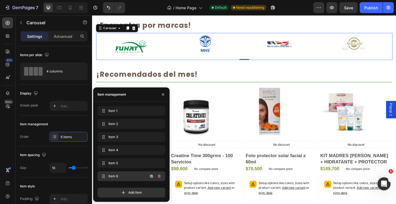
click at [116, 175] on span "Item 6" at bounding box center [123, 176] width 31 height 5
click at [117, 176] on span "Item 6" at bounding box center [123, 176] width 31 height 5
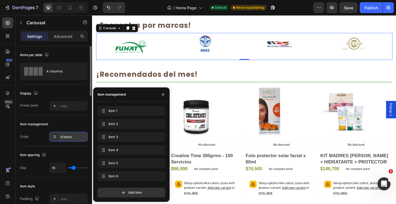
click at [67, 135] on div "6 items" at bounding box center [74, 137] width 26 height 5
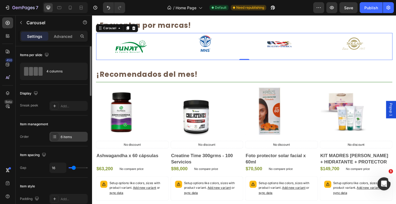
click at [72, 140] on div "6 items" at bounding box center [74, 137] width 26 height 5
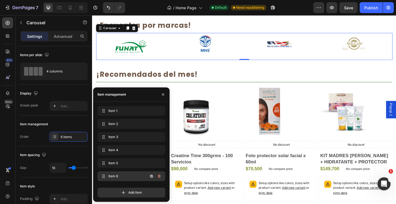
click at [125, 177] on span "Item 6" at bounding box center [123, 176] width 31 height 5
click at [122, 167] on div "Item 5 Item 5" at bounding box center [124, 164] width 48 height 8
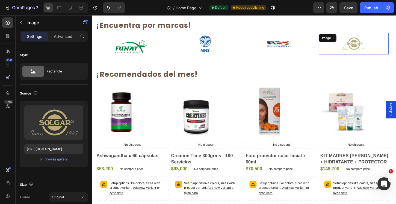
click at [383, 44] on img at bounding box center [373, 45] width 30 height 23
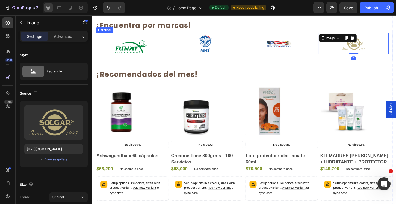
click at [396, 49] on icon "Carousel Next Arrow" at bounding box center [403, 49] width 7 height 7
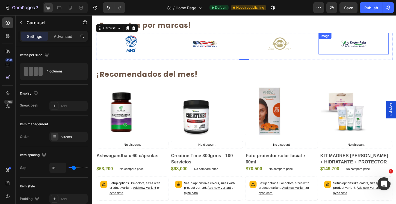
click at [383, 50] on img at bounding box center [373, 45] width 30 height 23
click at [107, 52] on icon "Carousel Back Arrow" at bounding box center [108, 49] width 7 height 7
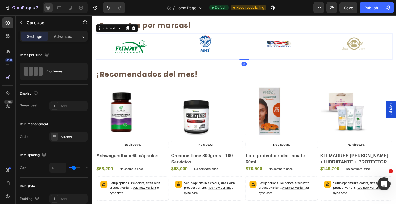
click at [107, 52] on icon "Carousel Back Arrow" at bounding box center [108, 49] width 7 height 7
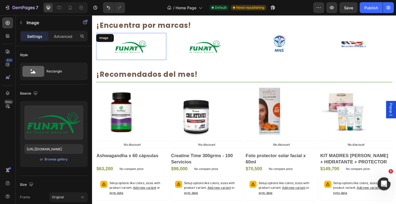
click at [129, 49] on img at bounding box center [134, 48] width 38 height 29
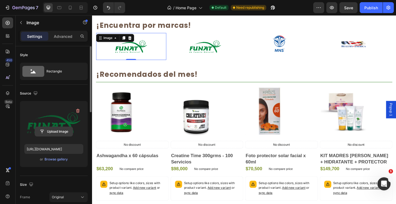
click at [60, 134] on input "file" at bounding box center [54, 131] width 38 height 9
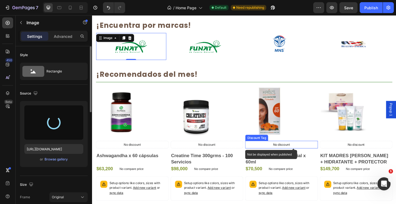
type input "https://cdn.shopify.com/s/files/1/2316/1373/files/gempages_532998153679406056-f…"
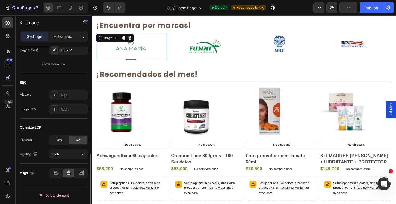
scroll to position [173, 0]
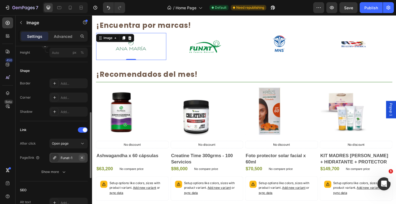
click at [82, 157] on icon "button" at bounding box center [82, 158] width 4 height 4
click at [70, 158] on div "Add..." at bounding box center [74, 158] width 26 height 5
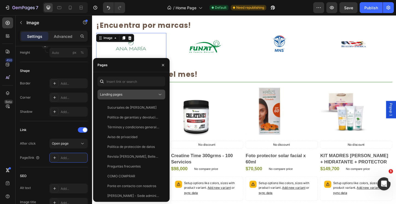
click at [133, 93] on div "Landing pages" at bounding box center [128, 94] width 57 height 5
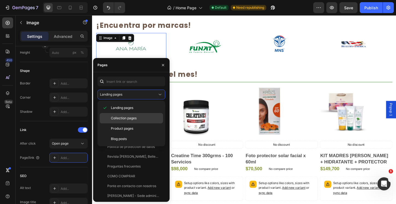
click at [129, 124] on div "Collection pages" at bounding box center [131, 129] width 63 height 10
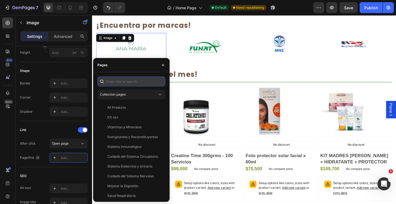
click at [128, 83] on input "text" at bounding box center [131, 82] width 68 height 10
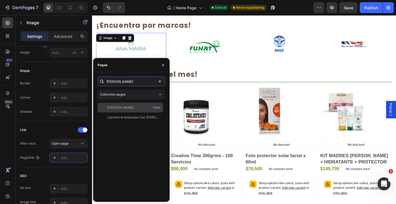
type input "ana"
click at [129, 108] on div "Ana María" at bounding box center [130, 107] width 61 height 5
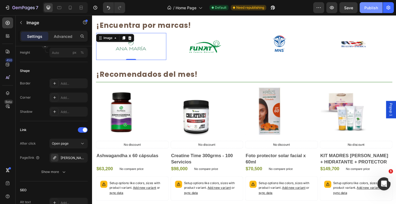
click at [370, 10] on div "Publish" at bounding box center [371, 8] width 14 height 6
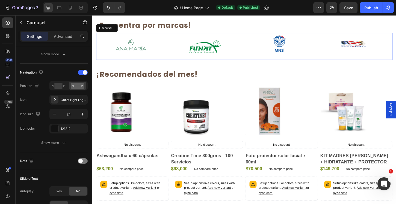
click at [396, 48] on icon "Carousel Next Arrow" at bounding box center [403, 49] width 7 height 7
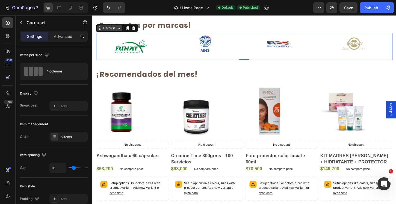
click at [111, 30] on div "Carousel" at bounding box center [111, 29] width 16 height 5
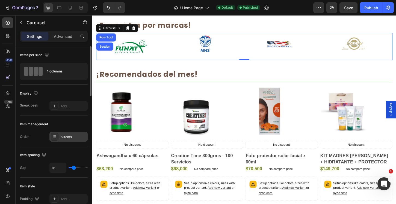
click at [76, 136] on div "6 items" at bounding box center [74, 137] width 26 height 5
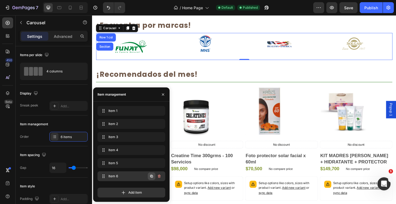
click at [151, 178] on icon "button" at bounding box center [151, 176] width 4 height 4
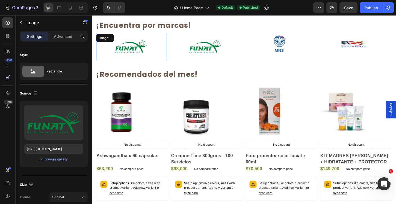
click at [136, 49] on img at bounding box center [134, 48] width 38 height 29
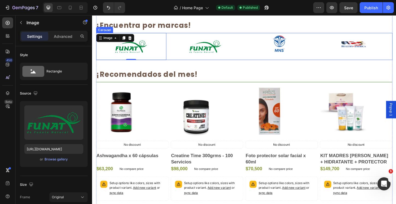
click at [107, 49] on icon "Carousel Back Arrow" at bounding box center [108, 49] width 2 height 5
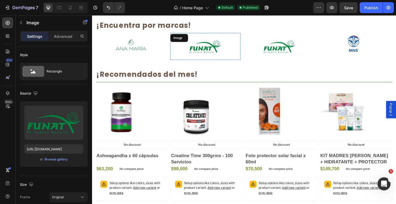
click at [219, 50] on img at bounding box center [214, 48] width 38 height 29
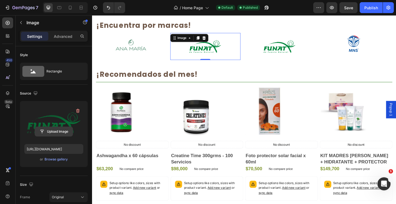
click at [62, 132] on input "file" at bounding box center [54, 131] width 38 height 9
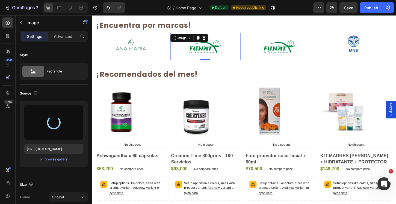
type input "https://cdn.shopify.com/s/files/1/2316/1373/files/gempages_532998153679406056-f…"
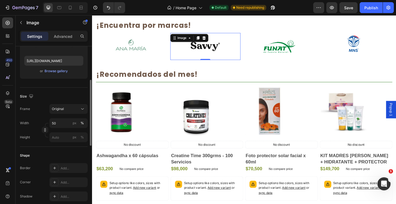
scroll to position [189, 0]
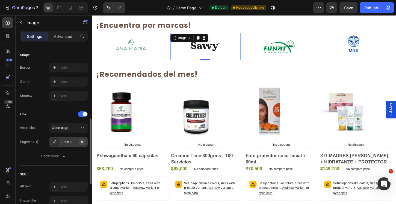
click at [82, 143] on icon "button" at bounding box center [82, 142] width 4 height 4
click at [71, 140] on div "Add..." at bounding box center [68, 142] width 38 height 10
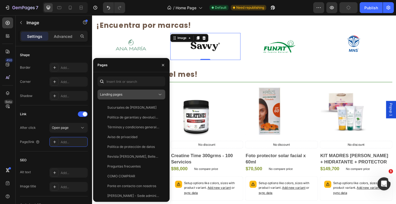
click at [124, 98] on button "Landing pages" at bounding box center [131, 95] width 68 height 10
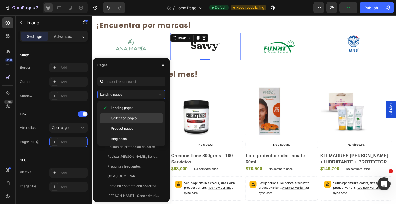
click at [123, 119] on span "Collection pages" at bounding box center [124, 118] width 26 height 5
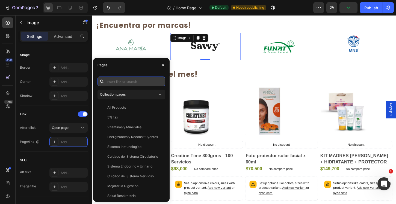
click at [126, 83] on input "text" at bounding box center [131, 82] width 68 height 10
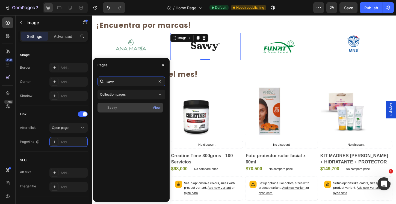
type input "savv"
click at [122, 107] on div "Savvy" at bounding box center [130, 107] width 61 height 5
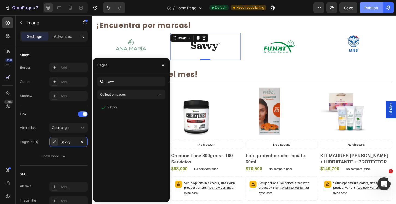
click at [368, 10] on div "Publish" at bounding box center [371, 8] width 14 height 6
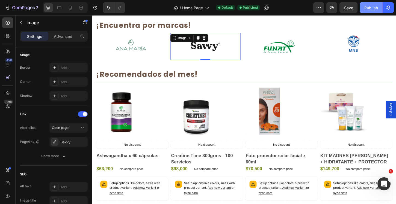
click at [377, 7] on div "Publish" at bounding box center [371, 8] width 14 height 6
click at [189, 37] on div "Image" at bounding box center [188, 40] width 23 height 7
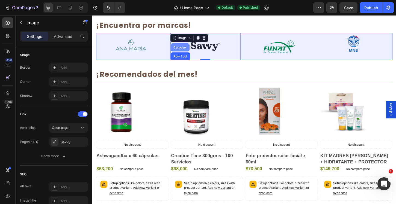
click at [185, 47] on div "Carousel" at bounding box center [186, 50] width 20 height 9
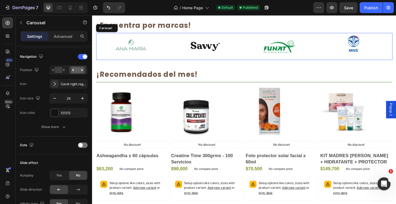
scroll to position [0, 0]
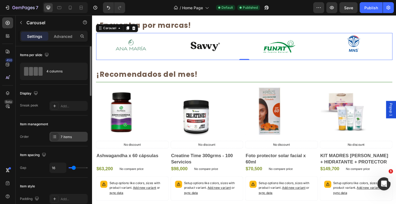
click at [69, 138] on div "7 items" at bounding box center [74, 137] width 26 height 5
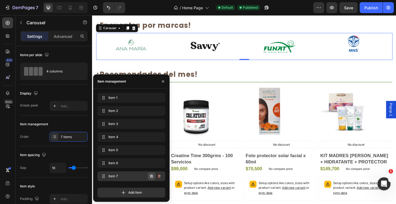
click at [150, 176] on icon "button" at bounding box center [151, 176] width 3 height 3
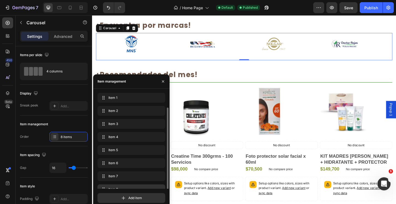
scroll to position [8, 0]
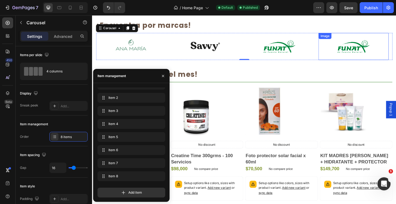
click at [382, 49] on img at bounding box center [374, 48] width 38 height 29
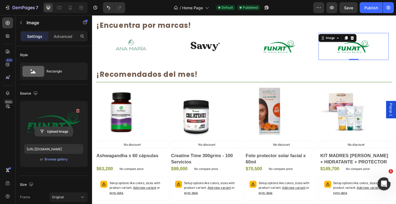
click at [57, 132] on input "file" at bounding box center [54, 131] width 38 height 9
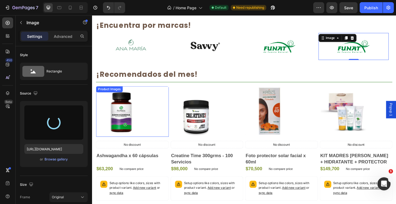
type input "https://cdn.shopify.com/s/files/1/2316/1373/files/gempages_532998153679406056-d…"
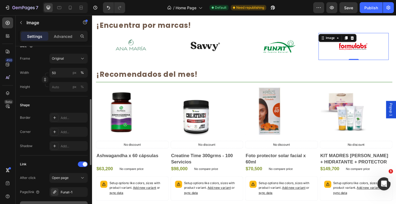
scroll to position [179, 0]
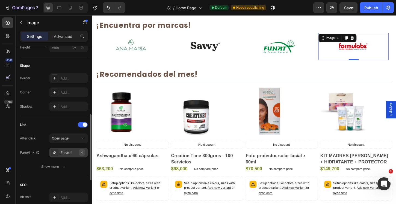
click at [79, 152] on button "button" at bounding box center [82, 153] width 7 height 7
click at [75, 153] on div "Add..." at bounding box center [74, 153] width 26 height 5
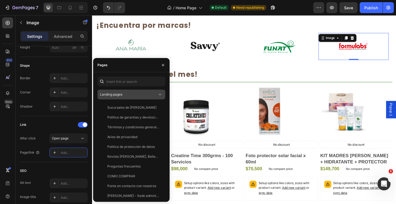
click at [129, 94] on div "Landing pages" at bounding box center [128, 94] width 57 height 5
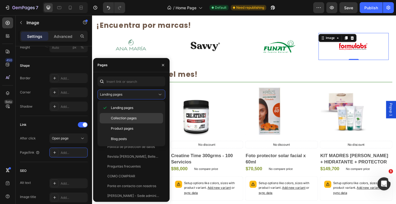
click at [120, 119] on span "Collection pages" at bounding box center [124, 118] width 26 height 5
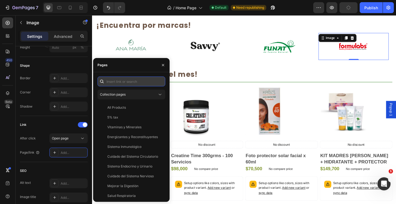
click at [123, 85] on input "text" at bounding box center [131, 82] width 68 height 10
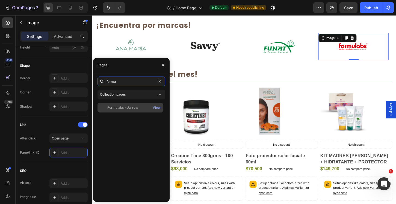
type input "formu"
click at [123, 111] on div "Formulabs - Jarrow View" at bounding box center [130, 108] width 66 height 10
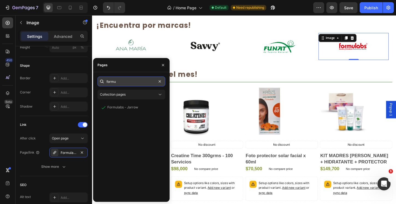
click at [142, 82] on input "formu" at bounding box center [131, 82] width 68 height 10
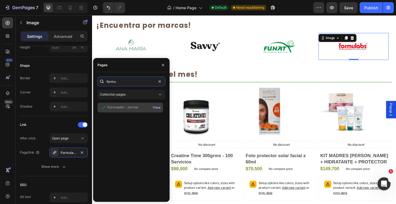
type input "formu"
click at [154, 108] on div "View" at bounding box center [157, 107] width 8 height 5
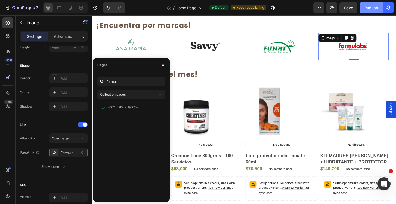
click at [376, 9] on div "Publish" at bounding box center [371, 8] width 14 height 6
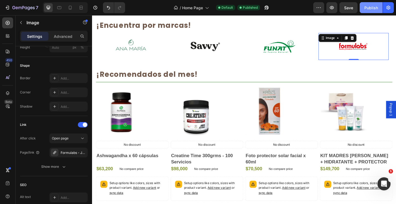
click at [366, 11] on button "Publish" at bounding box center [371, 7] width 23 height 11
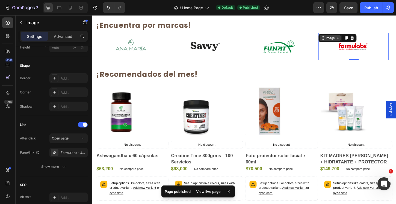
click at [355, 40] on icon at bounding box center [356, 40] width 4 height 4
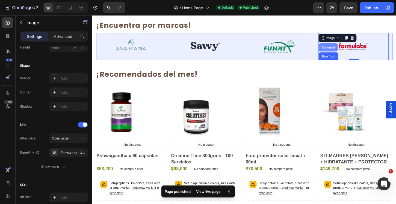
click at [349, 50] on div "Carousel" at bounding box center [346, 49] width 16 height 3
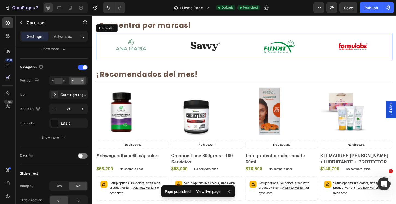
scroll to position [0, 0]
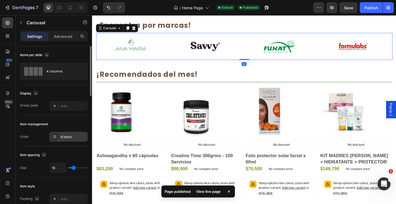
click at [71, 140] on div "8 items" at bounding box center [68, 137] width 38 height 10
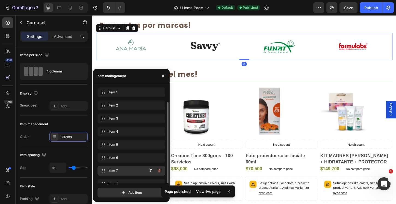
scroll to position [8, 0]
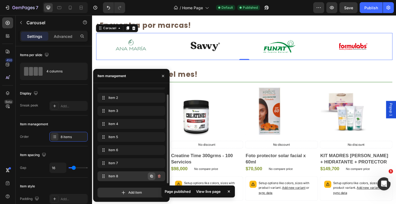
click at [151, 177] on icon "button" at bounding box center [151, 176] width 3 height 3
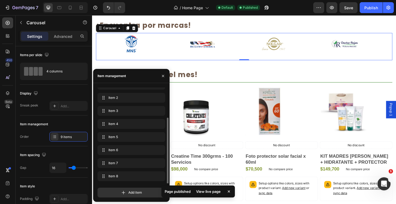
scroll to position [21, 0]
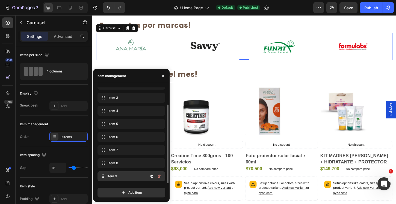
click at [124, 180] on div "Item 9 Item 9" at bounding box center [124, 177] width 48 height 8
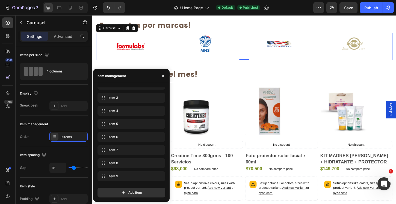
click at [110, 49] on icon "Carousel Back Arrow" at bounding box center [108, 49] width 7 height 7
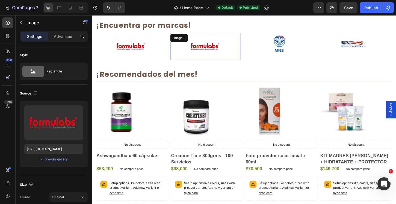
click at [221, 48] on img at bounding box center [214, 48] width 38 height 29
click at [62, 159] on div "Browse gallery" at bounding box center [55, 159] width 23 height 5
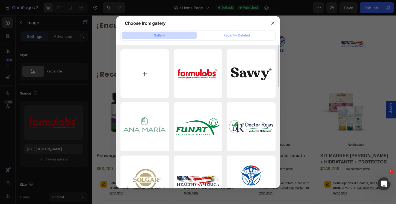
click at [142, 80] on input "file" at bounding box center [144, 73] width 49 height 49
type input "C:\fakepath\logos LABORATORIOS-09.svg"
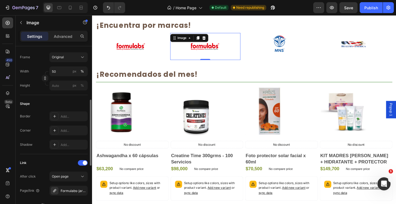
type input "https://cdn.shopify.com/s/files/1/2316/1373/files/gempages_532998153679406056-c…"
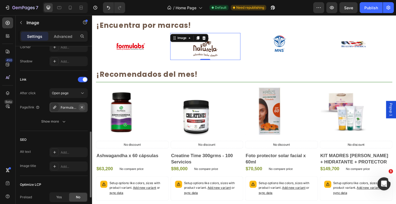
click at [83, 108] on icon "button" at bounding box center [82, 107] width 4 height 4
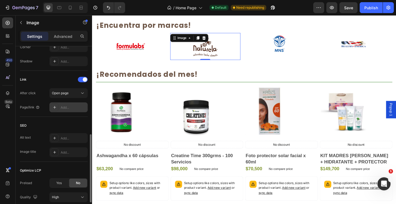
click at [73, 112] on div "Add..." at bounding box center [68, 108] width 38 height 10
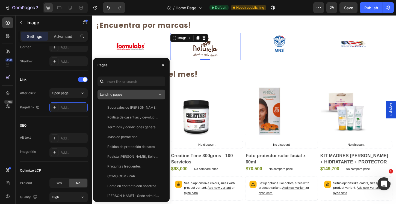
click at [130, 99] on div "Landing pages Sucursales de Artemisa View Política de garantías y devoluciones …" at bounding box center [131, 137] width 68 height 121
click at [132, 97] on div "Landing pages" at bounding box center [128, 94] width 57 height 5
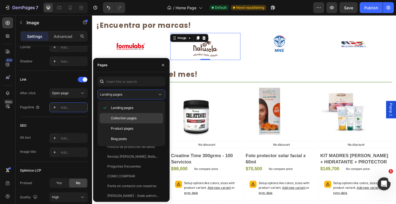
click at [123, 116] on span "Collection pages" at bounding box center [124, 118] width 26 height 5
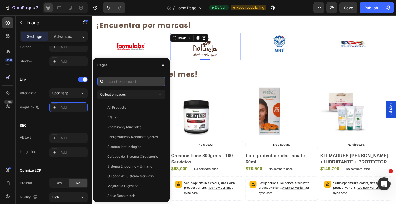
click at [129, 82] on input "text" at bounding box center [131, 82] width 68 height 10
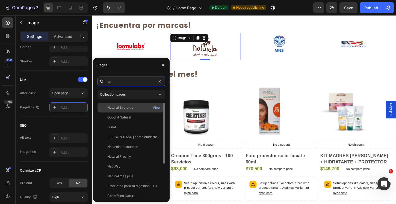
type input "nat"
click at [131, 109] on div "Natural Systems" at bounding box center [120, 107] width 26 height 5
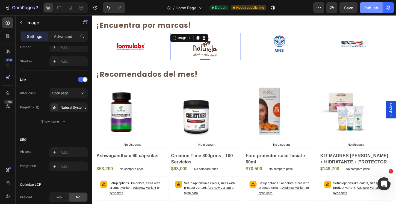
click at [371, 10] on div "Publish" at bounding box center [371, 8] width 14 height 6
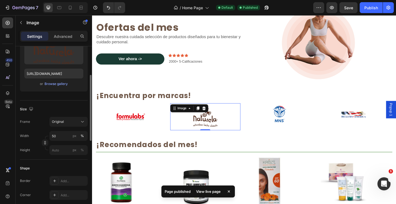
scroll to position [29, 0]
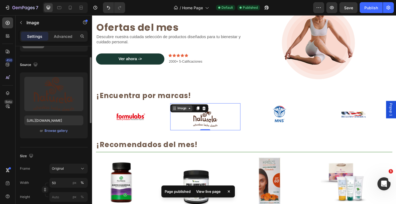
click at [194, 116] on div "Image" at bounding box center [189, 115] width 12 height 5
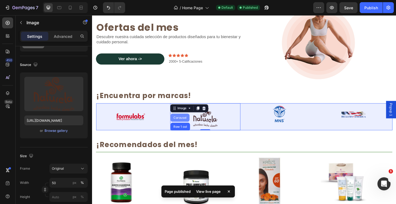
click at [188, 122] on div "Carousel" at bounding box center [186, 125] width 20 height 9
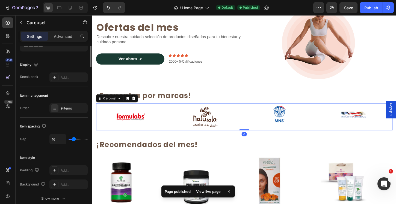
scroll to position [0, 0]
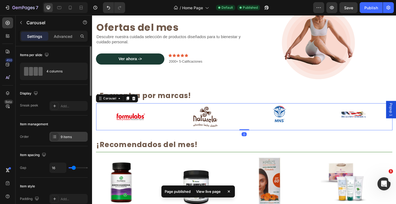
click at [68, 136] on div "9 items" at bounding box center [74, 137] width 26 height 5
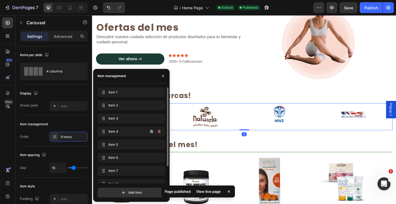
scroll to position [21, 0]
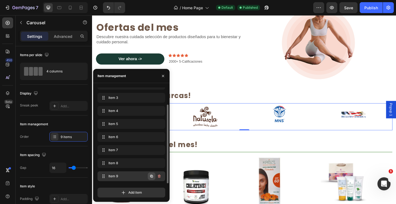
click at [151, 177] on icon "button" at bounding box center [151, 176] width 4 height 4
click at [127, 175] on span "Item 10" at bounding box center [123, 176] width 31 height 5
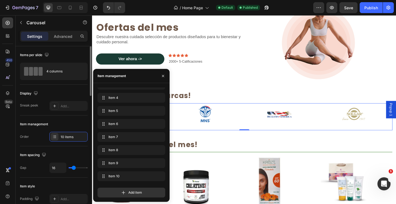
click at [62, 120] on div "Item management" at bounding box center [54, 124] width 68 height 9
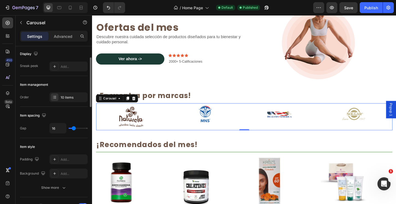
scroll to position [0, 0]
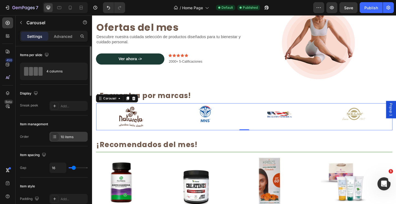
click at [64, 139] on div "10 items" at bounding box center [74, 137] width 26 height 5
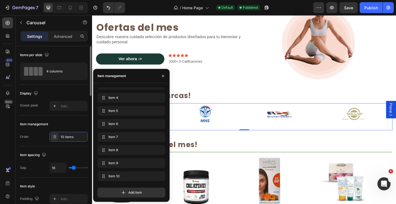
click at [66, 151] on div "Item spacing" at bounding box center [54, 155] width 68 height 9
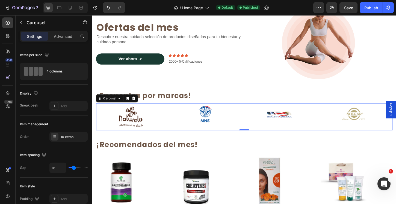
click at [110, 122] on icon "Carousel Back Arrow" at bounding box center [108, 124] width 7 height 7
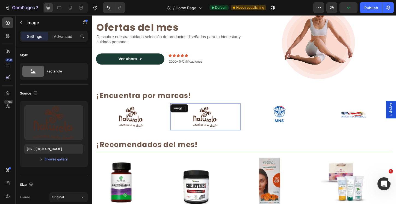
click at [218, 126] on img at bounding box center [214, 124] width 38 height 29
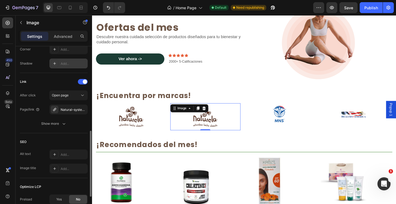
scroll to position [58, 0]
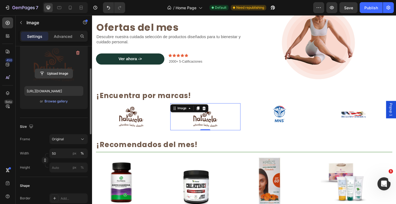
click at [63, 76] on input "file" at bounding box center [54, 73] width 38 height 9
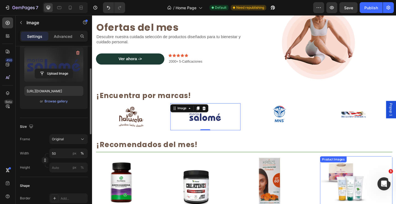
type input "https://cdn.shopify.com/s/files/1/2316/1373/files/gempages_532998153679406056-7…"
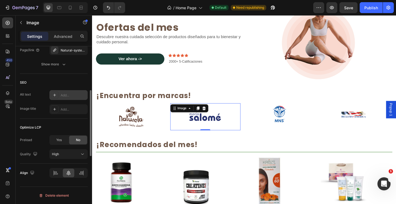
scroll to position [235, 0]
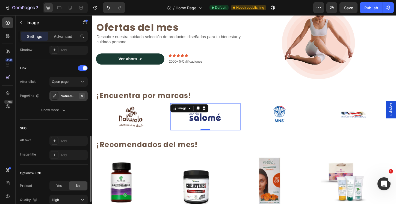
click at [82, 96] on icon "button" at bounding box center [82, 96] width 2 height 2
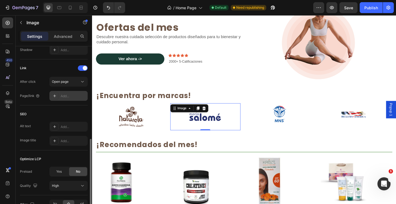
click at [78, 96] on div "Add..." at bounding box center [74, 96] width 26 height 5
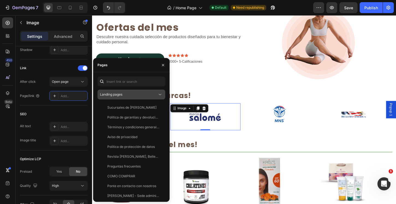
click at [114, 93] on span "Landing pages" at bounding box center [111, 95] width 22 height 4
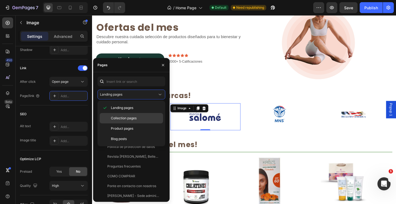
click at [111, 118] on span "Collection pages" at bounding box center [124, 118] width 26 height 5
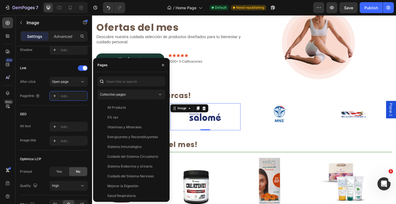
click at [116, 87] on div "Collection pages All Products View 5% tax View Vitaminas y Minerales View Energ…" at bounding box center [131, 137] width 68 height 121
click at [116, 85] on input "text" at bounding box center [131, 82] width 68 height 10
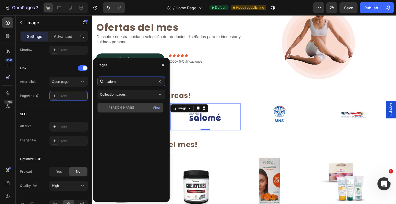
type input "salom"
click at [127, 106] on div "María Salomé" at bounding box center [120, 107] width 26 height 5
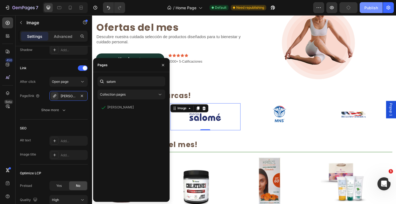
click at [364, 10] on button "Publish" at bounding box center [371, 7] width 23 height 11
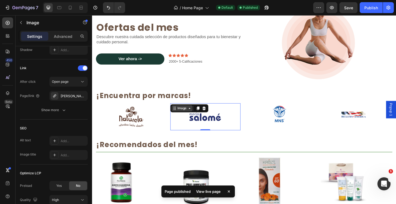
click at [189, 112] on div "Image" at bounding box center [188, 115] width 23 height 7
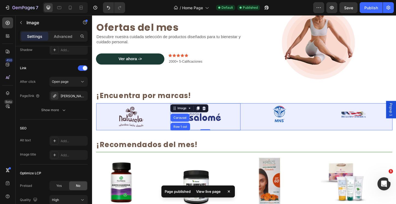
click at [186, 121] on div "Carousel" at bounding box center [186, 125] width 20 height 9
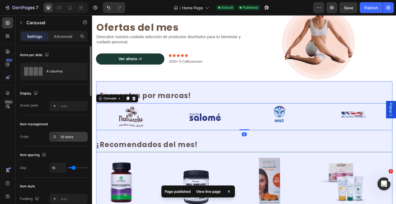
scroll to position [7, 0]
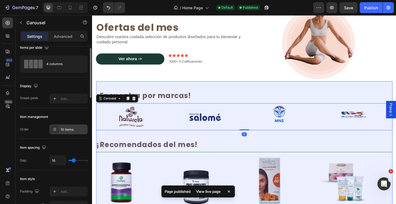
click at [64, 129] on div "10 items" at bounding box center [74, 129] width 26 height 5
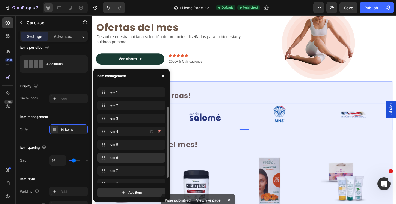
scroll to position [34, 0]
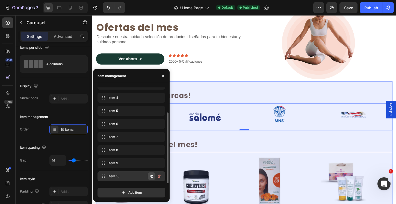
click at [151, 177] on icon "button" at bounding box center [151, 176] width 3 height 3
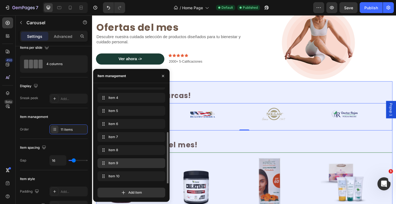
scroll to position [47, 0]
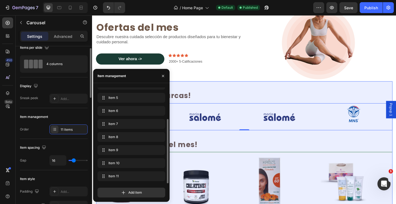
click at [80, 144] on div "Item spacing" at bounding box center [54, 148] width 68 height 9
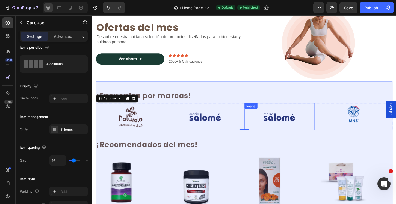
click at [305, 121] on img at bounding box center [294, 124] width 38 height 29
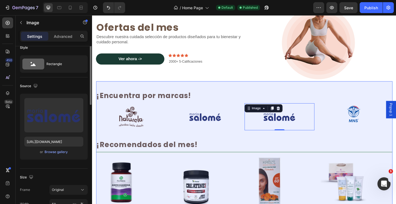
scroll to position [0, 0]
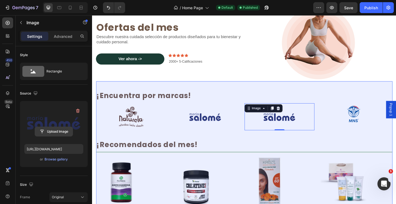
click at [62, 129] on input "file" at bounding box center [54, 131] width 38 height 9
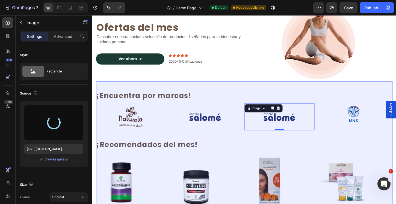
type input "https://cdn.shopify.com/s/files/1/2316/1373/files/gempages_532998153679406056-8…"
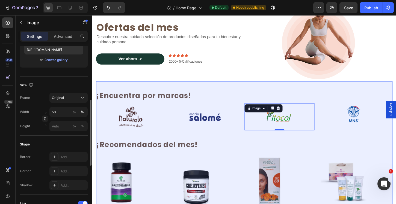
scroll to position [203, 0]
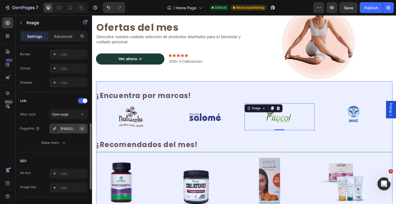
click at [80, 128] on icon "button" at bounding box center [82, 129] width 4 height 4
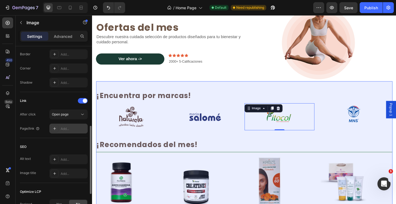
click at [80, 129] on div "Add..." at bounding box center [74, 129] width 26 height 5
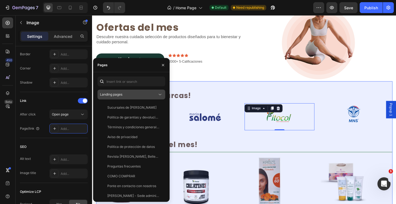
click at [123, 91] on button "Landing pages" at bounding box center [131, 95] width 68 height 10
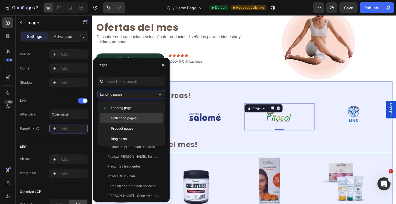
click at [120, 119] on span "Collection pages" at bounding box center [124, 118] width 26 height 5
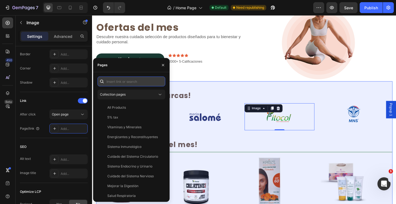
click at [122, 84] on input "text" at bounding box center [131, 82] width 68 height 10
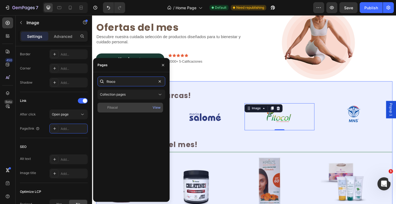
type input "fitoco"
click at [120, 111] on div "Fitocol View" at bounding box center [130, 108] width 66 height 10
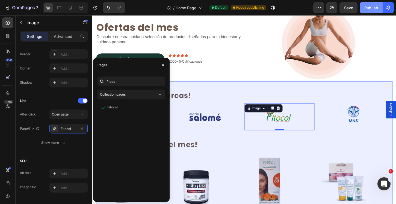
click at [372, 10] on div "Publish" at bounding box center [371, 8] width 14 height 6
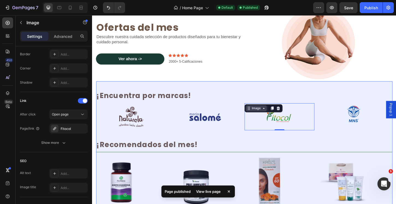
click at [269, 114] on div "Image" at bounding box center [269, 115] width 12 height 5
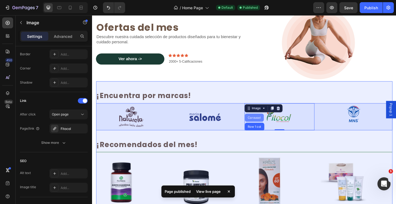
click at [266, 124] on div "Carousel" at bounding box center [267, 125] width 16 height 3
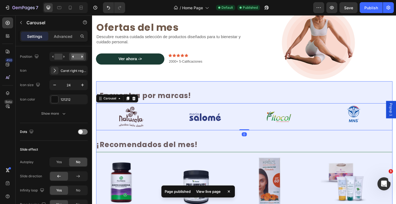
scroll to position [0, 0]
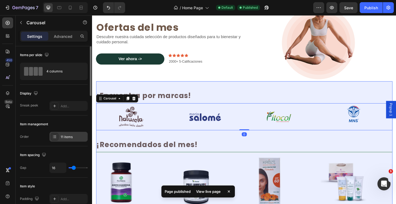
click at [62, 134] on div "11 items" at bounding box center [68, 137] width 38 height 10
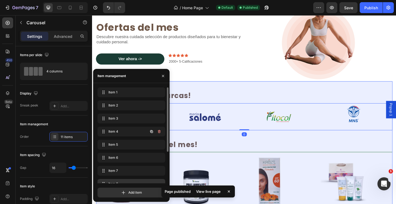
scroll to position [47, 0]
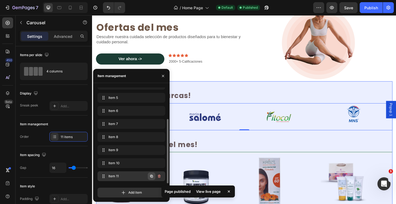
click at [150, 177] on icon "button" at bounding box center [151, 176] width 4 height 4
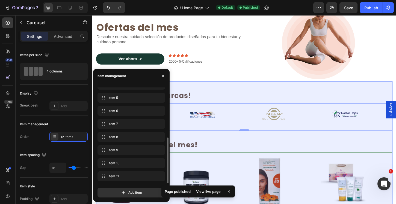
scroll to position [60, 0]
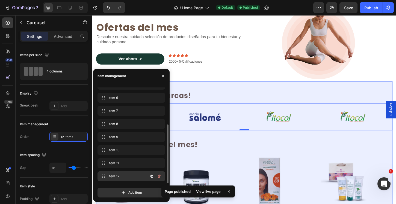
click at [129, 177] on span "Item 12" at bounding box center [123, 176] width 31 height 5
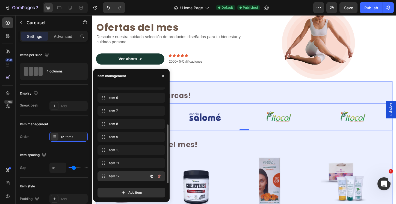
click at [124, 177] on span "Item 12" at bounding box center [123, 176] width 31 height 5
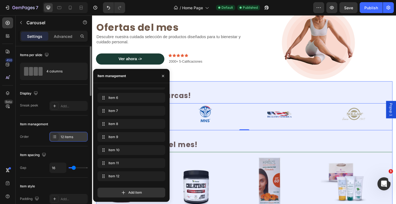
click at [70, 136] on div "12 items" at bounding box center [74, 137] width 26 height 5
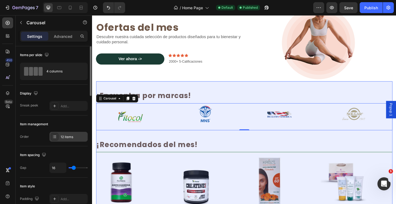
click at [70, 136] on div "12 items" at bounding box center [74, 137] width 26 height 5
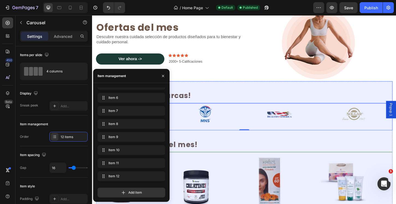
click at [325, 89] on div "⁠⁠⁠⁠⁠⁠⁠ ¡Encuentra por marcas! Heading" at bounding box center [255, 99] width 319 height 24
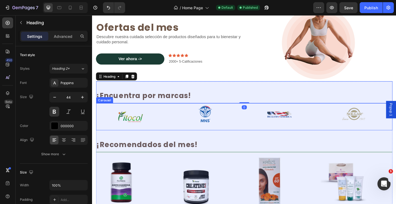
click at [109, 125] on icon "Carousel Back Arrow" at bounding box center [108, 124] width 7 height 7
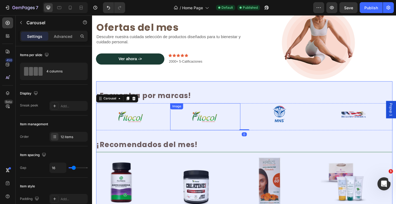
click at [224, 125] on img at bounding box center [214, 124] width 38 height 29
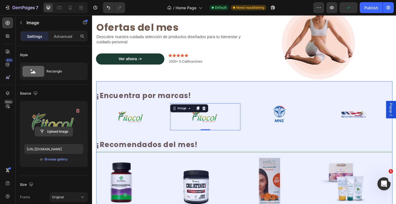
click at [57, 131] on input "file" at bounding box center [54, 131] width 38 height 9
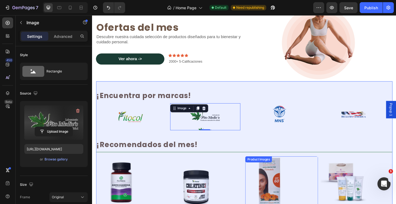
type input "https://cdn.shopify.com/s/files/1/2316/1373/files/gempages_532998153679406056-d…"
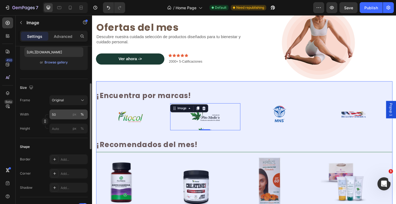
scroll to position [202, 0]
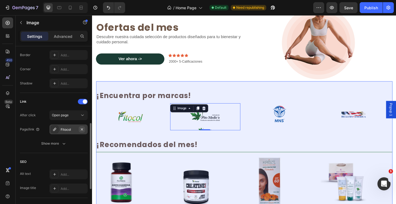
click at [84, 128] on button "button" at bounding box center [82, 129] width 7 height 7
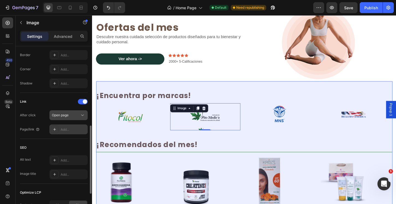
click at [73, 117] on div "Open page" at bounding box center [66, 115] width 28 height 5
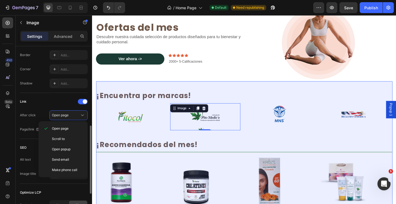
click at [57, 109] on div "Link After click Open page Page/link Add..." at bounding box center [54, 115] width 68 height 37
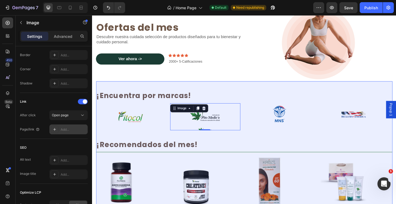
click at [64, 129] on div "Add..." at bounding box center [74, 129] width 26 height 5
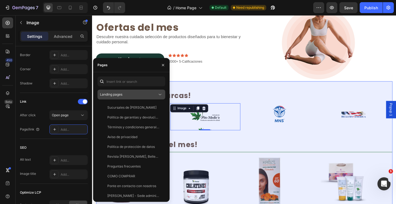
click at [109, 98] on button "Landing pages" at bounding box center [131, 95] width 68 height 10
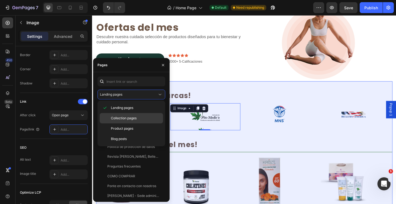
click at [117, 119] on span "Collection pages" at bounding box center [124, 118] width 26 height 5
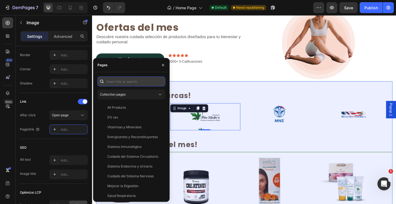
click at [120, 85] on input "text" at bounding box center [131, 82] width 68 height 10
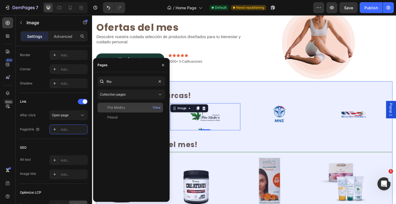
type input "fito"
click at [120, 107] on div "Fito Medics" at bounding box center [116, 107] width 18 height 5
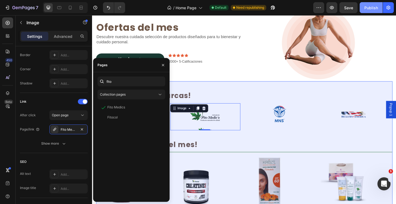
click at [367, 7] on div "Publish" at bounding box center [371, 8] width 14 height 6
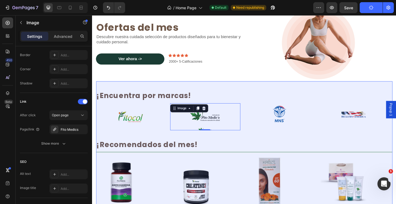
scroll to position [159, 0]
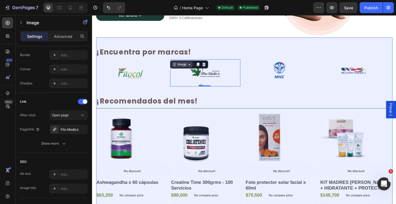
click at [199, 69] on icon at bounding box center [197, 68] width 4 height 4
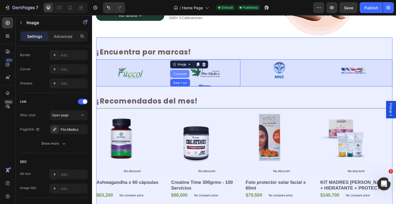
click at [194, 77] on div "Carousel" at bounding box center [187, 78] width 16 height 3
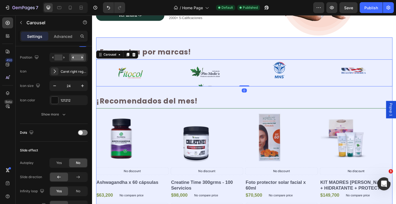
scroll to position [0, 0]
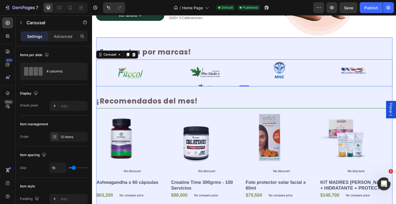
click at [107, 76] on icon "Carousel Back Arrow" at bounding box center [108, 77] width 2 height 5
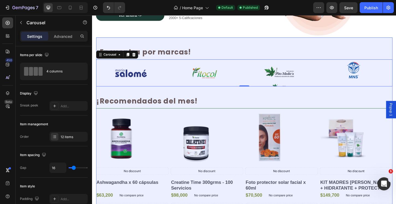
click at [107, 76] on icon "Carousel Back Arrow" at bounding box center [108, 77] width 2 height 5
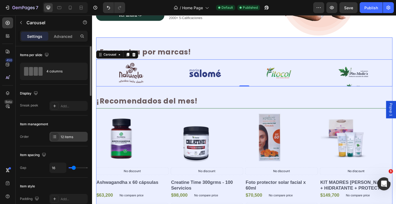
click at [64, 133] on div "12 items" at bounding box center [68, 137] width 38 height 10
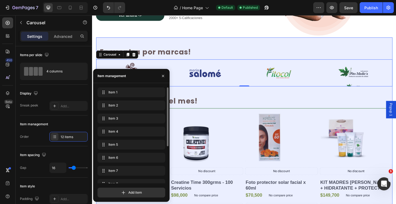
scroll to position [60, 0]
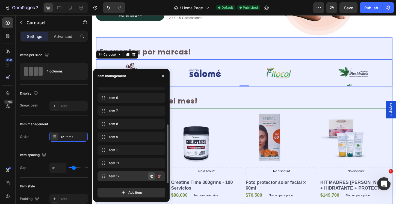
click at [152, 178] on icon "button" at bounding box center [151, 176] width 3 height 3
click at [241, 76] on link at bounding box center [214, 77] width 76 height 29
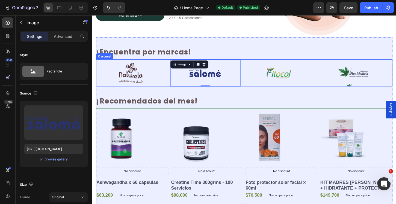
click at [396, 77] on icon "Carousel Next Arrow" at bounding box center [403, 77] width 7 height 7
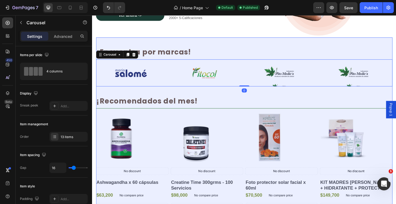
click at [396, 77] on icon "Carousel Next Arrow" at bounding box center [403, 77] width 7 height 7
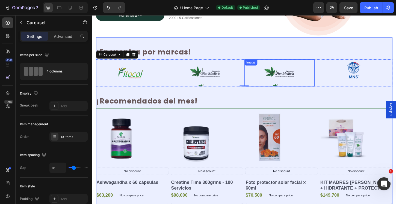
click at [292, 79] on img at bounding box center [294, 77] width 38 height 29
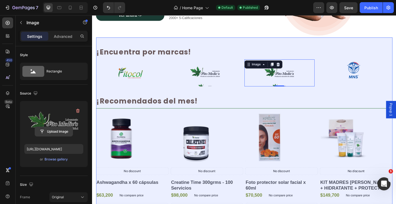
click at [59, 130] on input "file" at bounding box center [54, 131] width 38 height 9
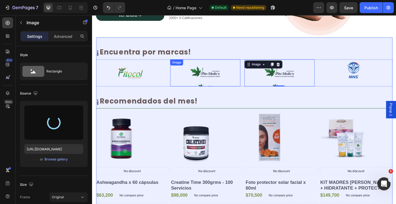
type input "https://cdn.shopify.com/s/files/1/2316/1373/files/gempages_532998153679406056-4…"
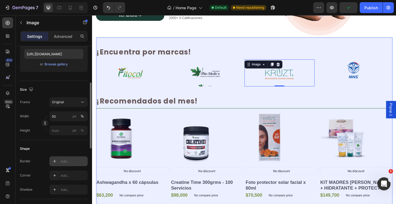
scroll to position [144, 0]
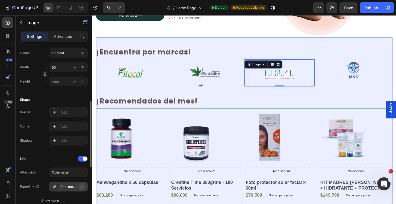
click at [82, 185] on icon "button" at bounding box center [82, 187] width 4 height 4
click at [73, 188] on div "Add..." at bounding box center [74, 187] width 26 height 5
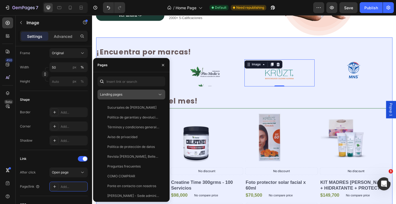
click at [126, 93] on div "Landing pages" at bounding box center [128, 94] width 57 height 5
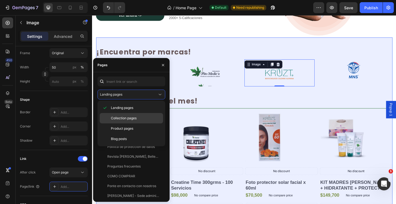
click at [117, 118] on span "Collection pages" at bounding box center [124, 118] width 26 height 5
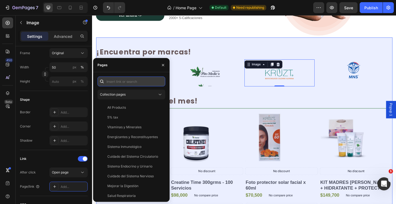
click at [122, 81] on input "text" at bounding box center [131, 82] width 68 height 10
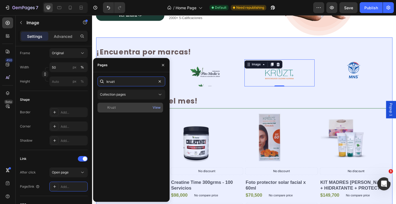
type input "kruzt"
click at [120, 111] on div "Kruzt View" at bounding box center [130, 108] width 66 height 10
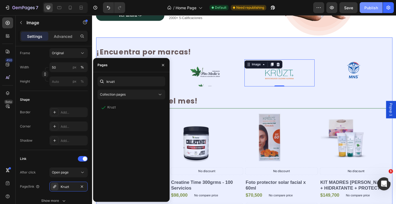
click at [370, 10] on div "Publish" at bounding box center [371, 8] width 14 height 6
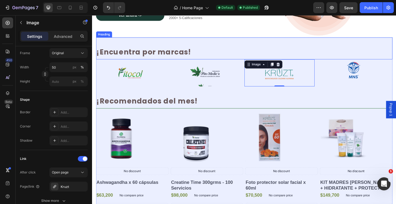
click at [318, 43] on div "⁠⁠⁠⁠⁠⁠⁠ ¡Encuentra por marcas! Heading" at bounding box center [255, 51] width 319 height 24
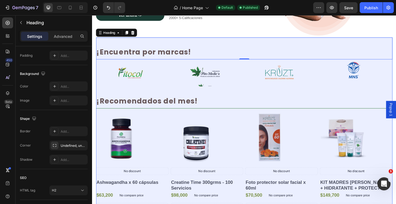
scroll to position [0, 0]
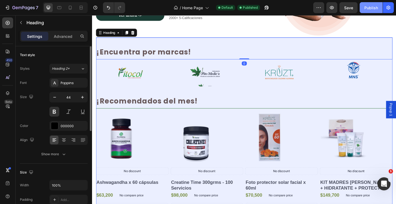
click at [365, 10] on div "Publish" at bounding box center [371, 8] width 14 height 6
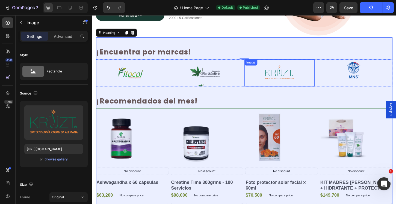
click at [286, 73] on img at bounding box center [294, 77] width 38 height 29
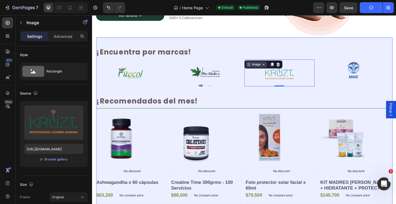
click at [261, 65] on div "Image" at bounding box center [268, 68] width 23 height 7
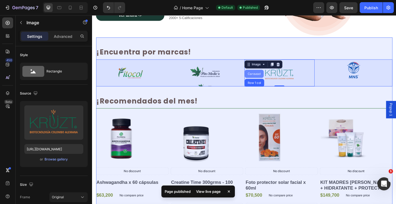
click at [270, 75] on div "Carousel" at bounding box center [266, 78] width 20 height 9
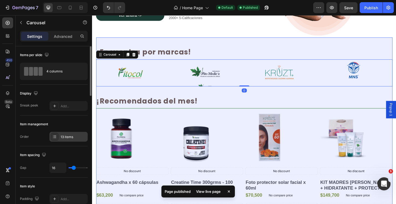
click at [69, 137] on div "13 items" at bounding box center [74, 137] width 26 height 5
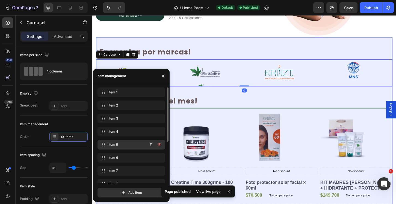
scroll to position [73, 0]
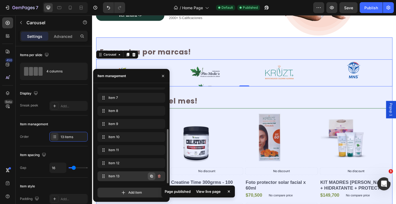
click at [151, 177] on icon "button" at bounding box center [151, 176] width 4 height 4
click at [125, 177] on span "Item 14" at bounding box center [123, 176] width 31 height 5
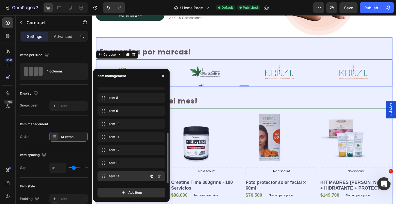
click at [125, 177] on span "Item 14" at bounding box center [123, 176] width 31 height 5
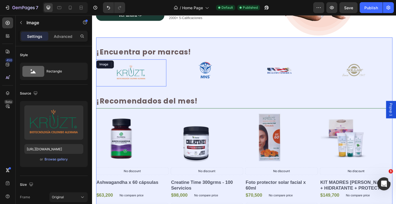
click at [134, 64] on img at bounding box center [134, 77] width 38 height 29
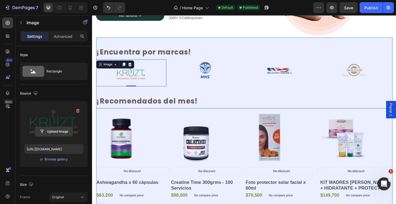
click at [65, 132] on input "file" at bounding box center [54, 131] width 38 height 9
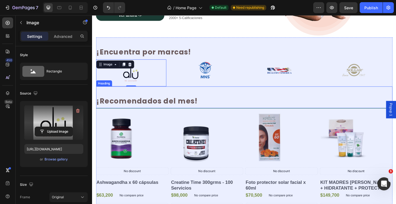
type input "https://cdn.shopify.com/s/files/1/2316/1373/files/gempages_532998153679406056-f…"
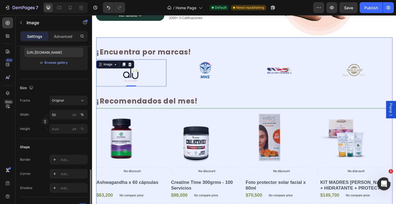
scroll to position [159, 0]
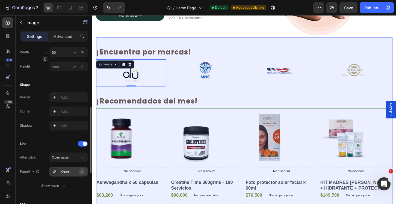
click at [84, 171] on button "button" at bounding box center [82, 172] width 7 height 7
click at [72, 171] on div "Add..." at bounding box center [74, 172] width 26 height 5
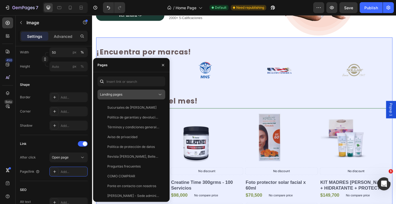
click at [140, 96] on div "Landing pages" at bounding box center [128, 94] width 57 height 5
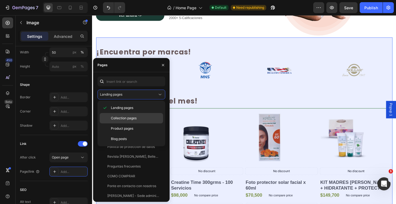
click at [125, 124] on div "Collection pages" at bounding box center [131, 129] width 63 height 10
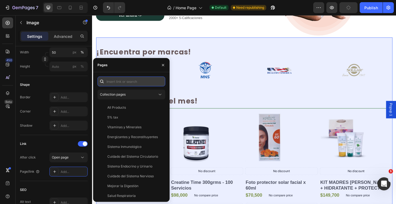
click at [126, 82] on input "text" at bounding box center [131, 82] width 68 height 10
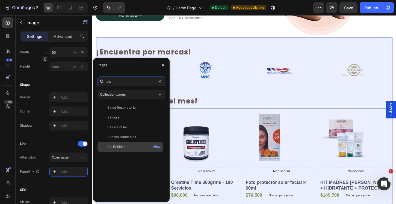
type input "alu"
click at [130, 146] on div "Alu Bebidas" at bounding box center [130, 147] width 61 height 5
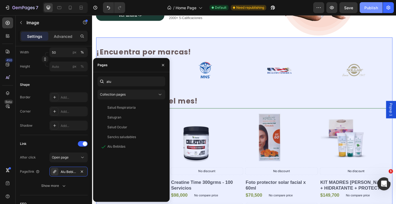
click at [378, 11] on button "Publish" at bounding box center [371, 7] width 23 height 11
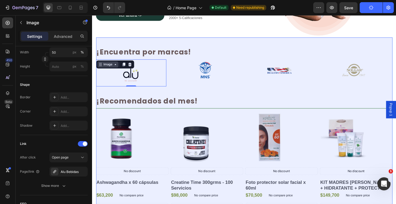
click at [115, 68] on div "Image" at bounding box center [109, 68] width 12 height 5
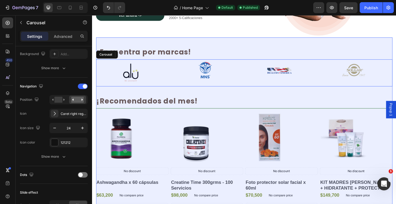
click at [104, 76] on button "Carousel Back Arrow" at bounding box center [107, 77] width 15 height 15
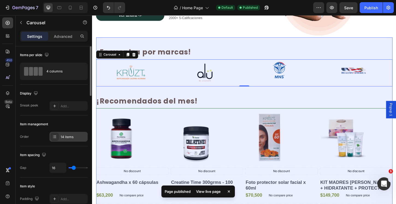
click at [66, 139] on div "14 items" at bounding box center [74, 137] width 26 height 5
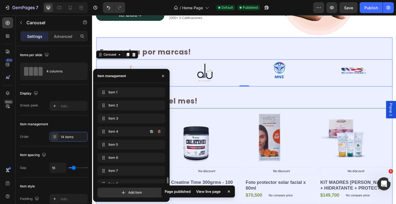
scroll to position [86, 0]
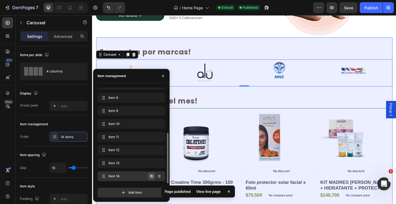
click at [151, 176] on icon "button" at bounding box center [151, 176] width 4 height 4
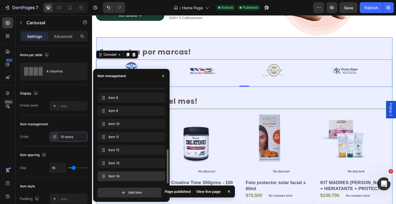
scroll to position [99, 0]
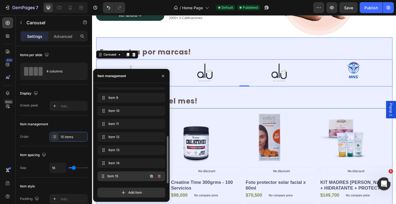
click at [125, 176] on span "Item 15" at bounding box center [127, 176] width 40 height 5
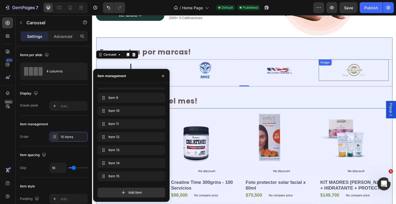
click at [369, 76] on img at bounding box center [373, 74] width 30 height 23
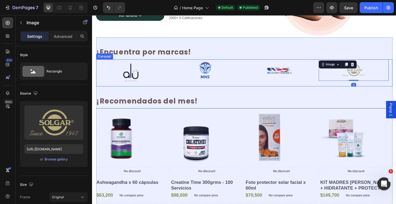
click at [396, 77] on icon "Carousel Next Arrow" at bounding box center [403, 77] width 7 height 7
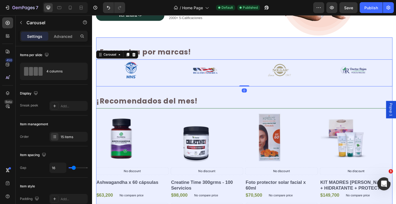
click at [396, 77] on icon "Carousel Next Arrow" at bounding box center [403, 77] width 7 height 7
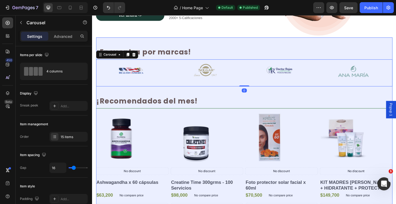
click at [396, 77] on icon "Carousel Next Arrow" at bounding box center [403, 77] width 7 height 7
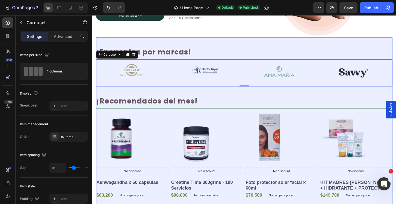
click at [396, 77] on icon "Carousel Next Arrow" at bounding box center [403, 77] width 7 height 7
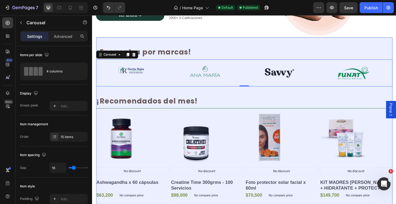
click at [396, 77] on icon "Carousel Next Arrow" at bounding box center [403, 77] width 7 height 7
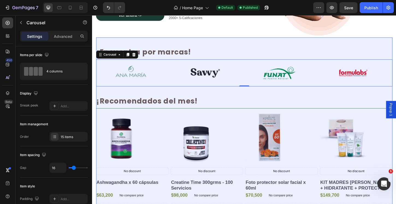
click at [396, 77] on icon "Carousel Next Arrow" at bounding box center [403, 77] width 7 height 7
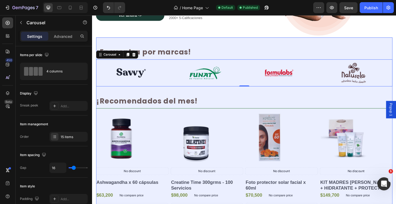
click at [396, 77] on icon "Carousel Next Arrow" at bounding box center [403, 77] width 7 height 7
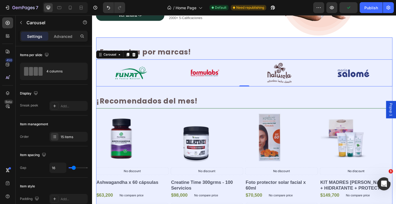
click at [396, 77] on icon "Carousel Next Arrow" at bounding box center [403, 77] width 7 height 7
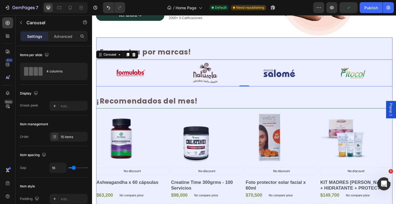
click at [396, 77] on icon "Carousel Next Arrow" at bounding box center [403, 77] width 7 height 7
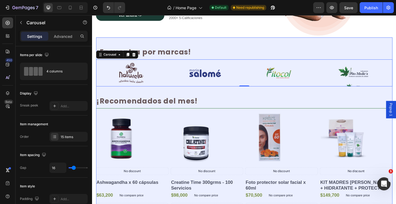
click at [396, 77] on icon "Carousel Next Arrow" at bounding box center [403, 77] width 7 height 7
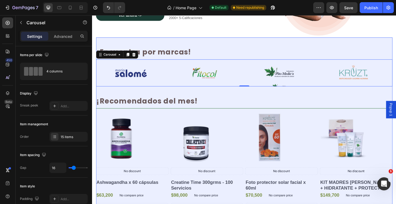
click at [396, 77] on icon "Carousel Next Arrow" at bounding box center [403, 77] width 7 height 7
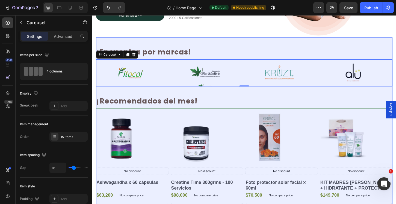
click at [396, 77] on icon "Carousel Next Arrow" at bounding box center [403, 77] width 7 height 7
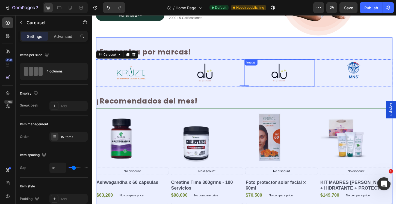
click at [286, 78] on img at bounding box center [294, 77] width 38 height 29
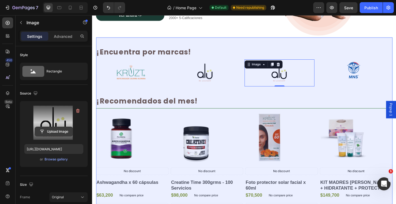
click at [51, 134] on input "file" at bounding box center [54, 131] width 38 height 9
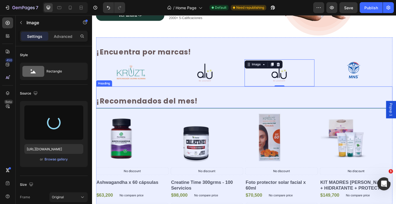
type input "https://cdn.shopify.com/s/files/1/2316/1373/files/gempages_532998153679406056-9…"
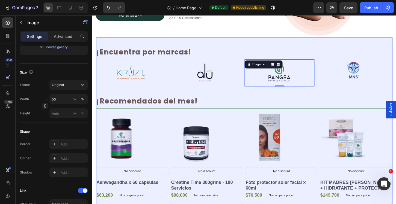
scroll to position [175, 0]
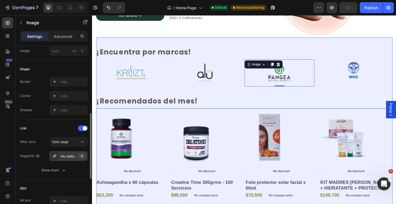
click at [81, 156] on icon "button" at bounding box center [82, 156] width 4 height 4
click at [68, 157] on div "Add..." at bounding box center [74, 156] width 26 height 5
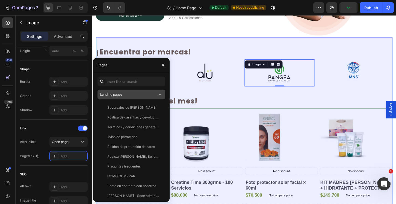
click at [134, 96] on div "Landing pages" at bounding box center [128, 94] width 57 height 5
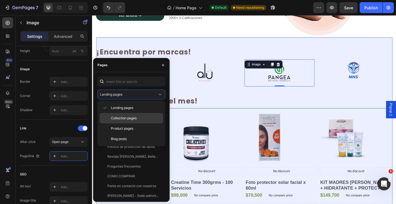
click at [123, 118] on span "Collection pages" at bounding box center [124, 118] width 26 height 5
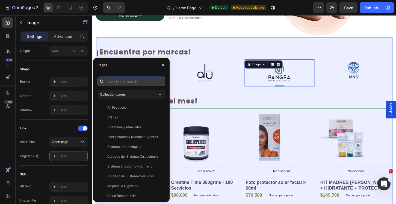
click at [126, 85] on input "text" at bounding box center [131, 82] width 68 height 10
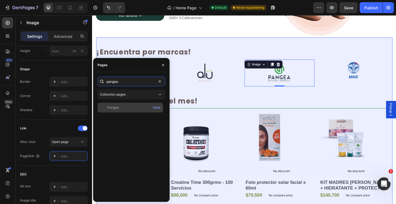
type input "pangea"
click at [126, 109] on div "Pangea" at bounding box center [130, 107] width 61 height 5
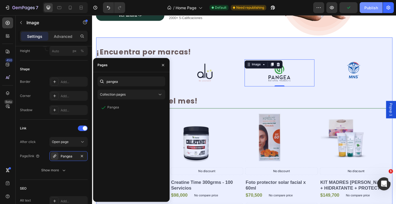
click at [372, 10] on div "Publish" at bounding box center [371, 8] width 14 height 6
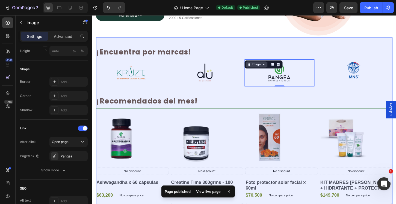
click at [279, 67] on icon at bounding box center [277, 68] width 4 height 4
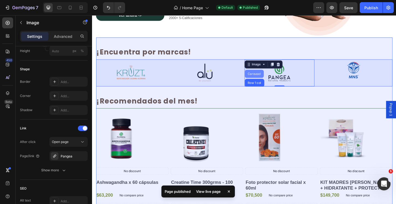
click at [267, 77] on div "Carousel" at bounding box center [267, 78] width 16 height 3
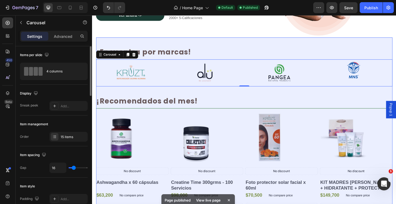
scroll to position [54, 0]
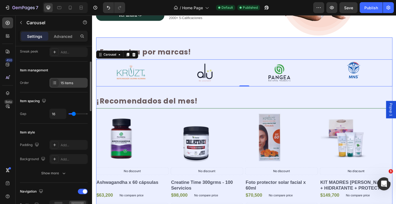
click at [68, 87] on div "15 items" at bounding box center [68, 83] width 38 height 10
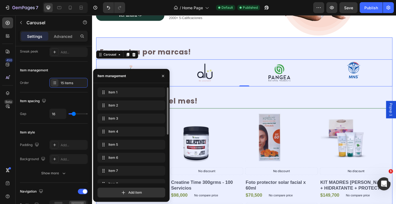
scroll to position [99, 0]
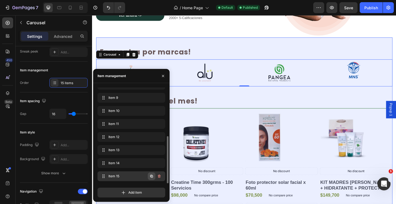
click at [153, 177] on icon "button" at bounding box center [151, 176] width 3 height 3
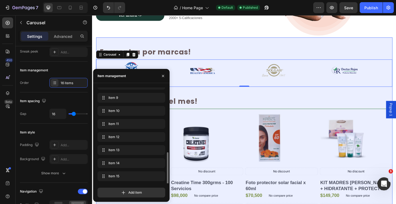
scroll to position [112, 0]
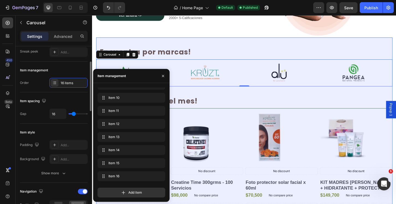
click at [73, 99] on div "Item spacing" at bounding box center [54, 101] width 68 height 9
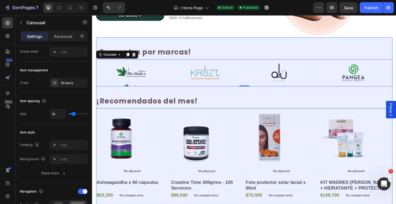
click at [396, 80] on button "Carousel Next Arrow" at bounding box center [403, 77] width 15 height 15
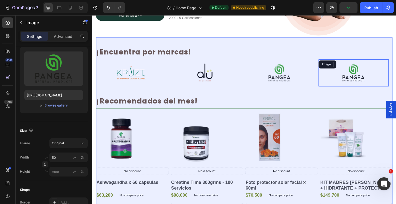
click at [364, 80] on img at bounding box center [374, 77] width 38 height 29
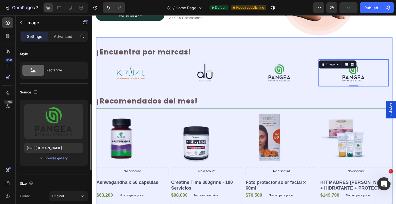
scroll to position [43, 0]
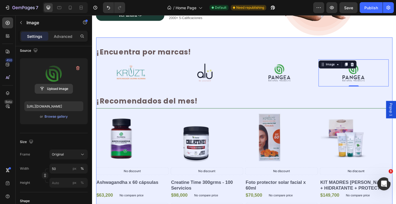
click at [64, 90] on input "file" at bounding box center [54, 88] width 38 height 9
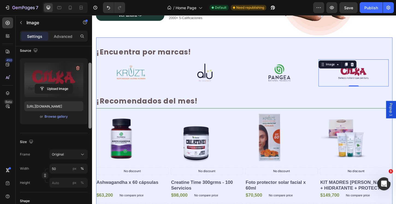
type input "https://cdn.shopify.com/s/files/1/2316/1373/files/gempages_532998153679406056-6…"
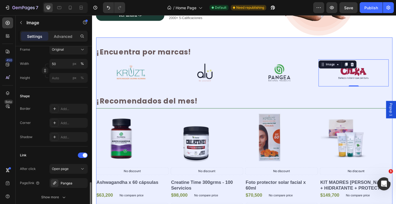
scroll to position [206, 0]
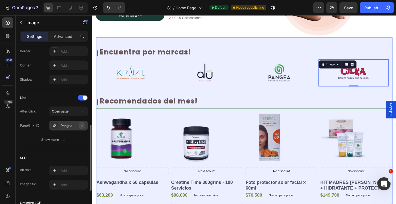
click at [81, 126] on icon "button" at bounding box center [82, 126] width 4 height 4
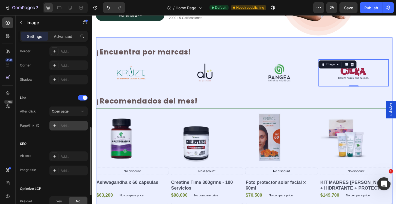
click at [74, 127] on div "Add..." at bounding box center [74, 126] width 26 height 5
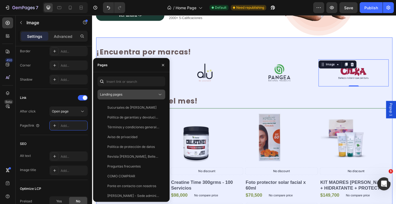
click at [114, 95] on span "Landing pages" at bounding box center [111, 95] width 22 height 4
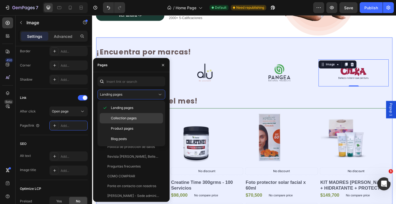
click at [116, 117] on span "Collection pages" at bounding box center [124, 118] width 26 height 5
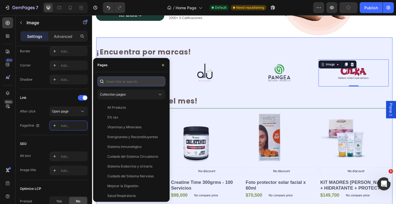
click at [120, 82] on input "text" at bounding box center [131, 82] width 68 height 10
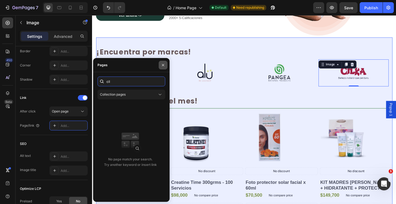
type input "cil"
click at [164, 66] on icon "button" at bounding box center [163, 65] width 4 height 4
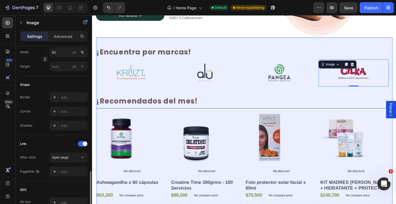
scroll to position [46, 0]
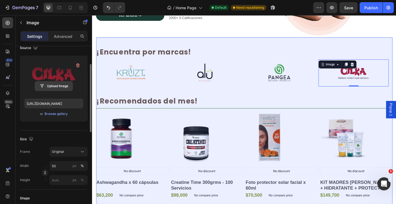
click at [64, 85] on input "file" at bounding box center [54, 86] width 38 height 9
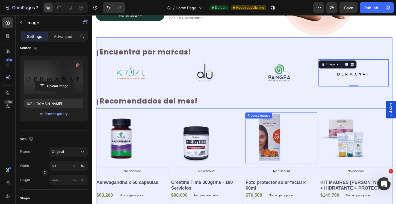
type input "https://cdn.shopify.com/s/files/1/2316/1373/files/gempages_532998153679406056-f…"
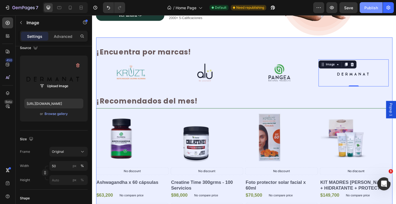
click at [369, 13] on button "Publish" at bounding box center [371, 7] width 23 height 11
click at [370, 7] on div "Publish" at bounding box center [371, 8] width 14 height 6
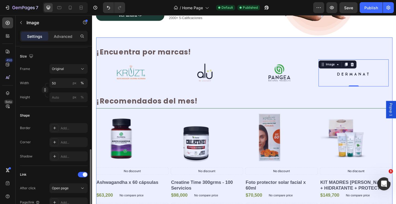
scroll to position [166, 0]
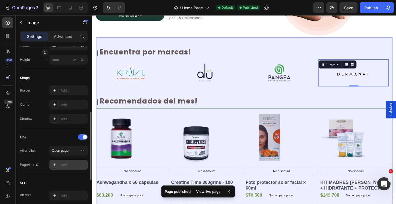
click at [68, 170] on div "Add..." at bounding box center [68, 165] width 38 height 10
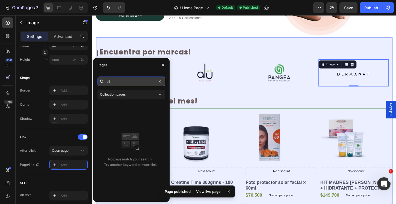
click at [127, 83] on input "cil" at bounding box center [131, 82] width 68 height 10
drag, startPoint x: 127, startPoint y: 83, endPoint x: 94, endPoint y: 82, distance: 33.0
click at [94, 82] on div "cil Collection pages No page match your search. Try another keyword or insert l…" at bounding box center [131, 137] width 76 height 121
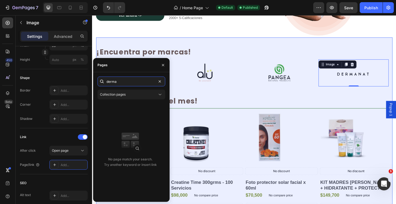
type input "derma"
click at [372, 67] on icon at bounding box center [372, 69] width 4 height 4
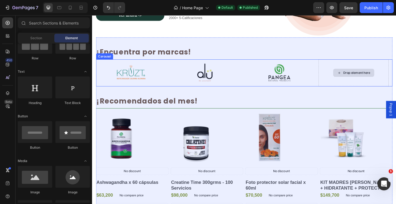
click at [372, 76] on div "Drop element here" at bounding box center [377, 77] width 29 height 4
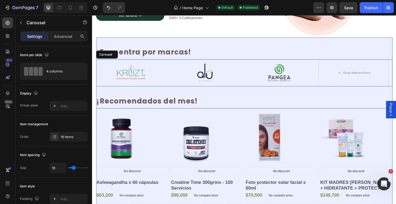
click at [255, 63] on div "Image Image Image Image Image Image Image Image Image Image Image Image Image I…" at bounding box center [255, 77] width 319 height 29
click at [68, 136] on div "16 items" at bounding box center [74, 137] width 26 height 5
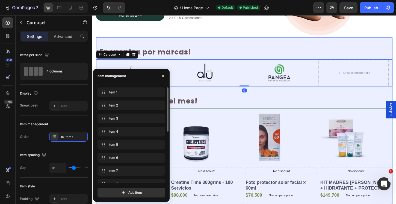
scroll to position [112, 0]
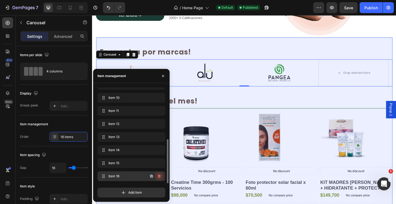
click at [158, 177] on icon "button" at bounding box center [159, 176] width 4 height 4
click at [158, 177] on div "Delete" at bounding box center [155, 176] width 10 height 5
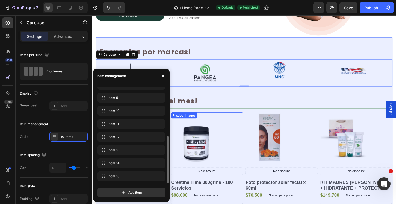
scroll to position [99, 0]
click at [372, 11] on button "Publish" at bounding box center [371, 7] width 23 height 11
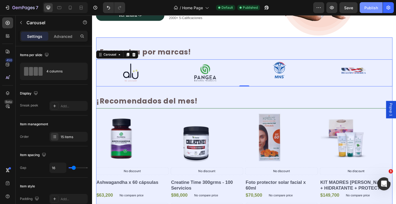
click at [375, 7] on div "Publish" at bounding box center [371, 8] width 14 height 6
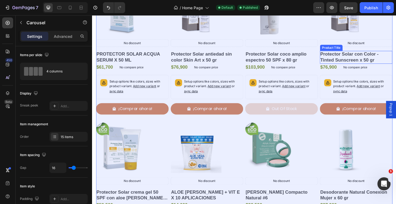
scroll to position [444, 0]
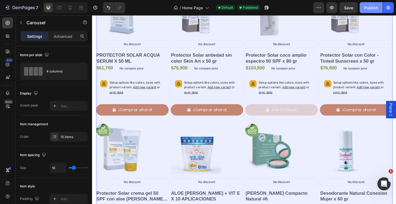
click at [369, 13] on button "Publish" at bounding box center [371, 7] width 23 height 11
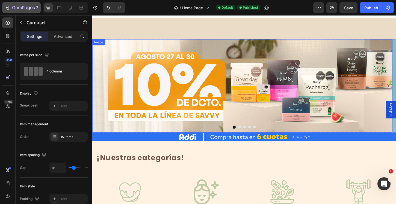
scroll to position [81, 0]
